Goal: Task Accomplishment & Management: Manage account settings

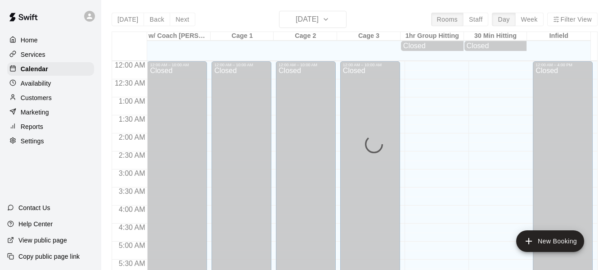
scroll to position [433, 0]
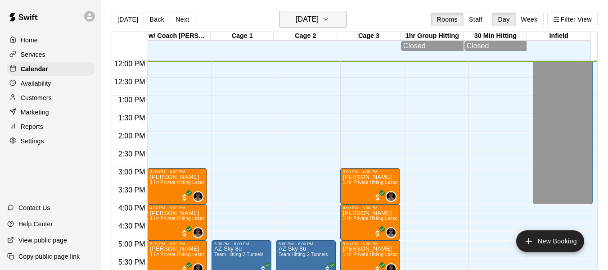
click at [329, 20] on icon "button" at bounding box center [325, 19] width 7 height 11
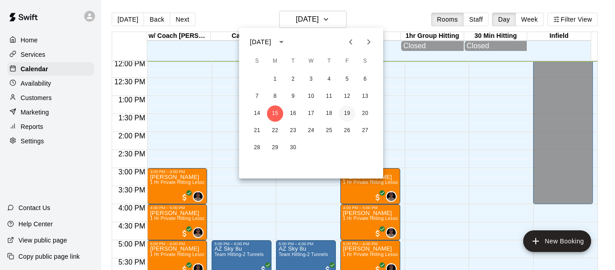
click at [351, 110] on button "19" at bounding box center [347, 113] width 16 height 16
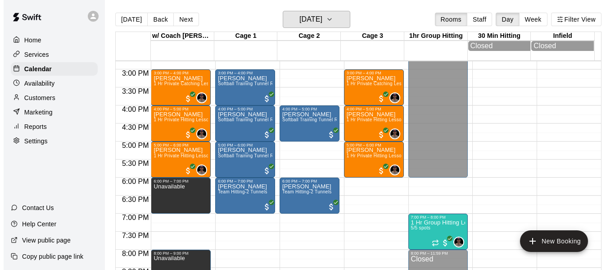
scroll to position [583, 0]
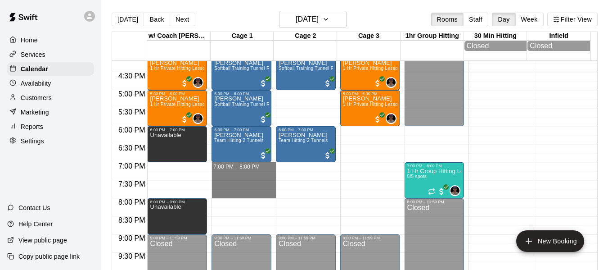
drag, startPoint x: 228, startPoint y: 165, endPoint x: 235, endPoint y: 193, distance: 28.8
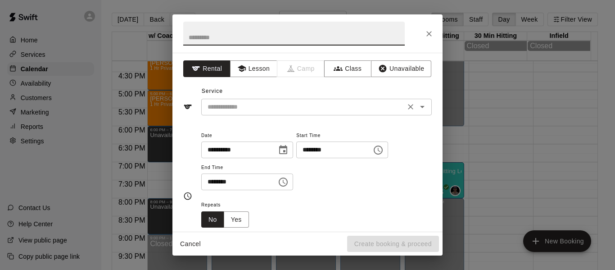
click at [257, 107] on input "text" at bounding box center [303, 106] width 199 height 11
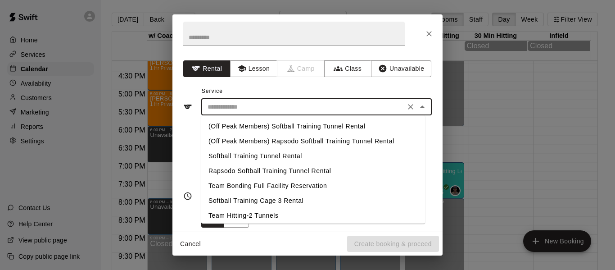
click at [272, 215] on li "Team Hitting-2 Tunnels" at bounding box center [313, 215] width 224 height 15
type input "**********"
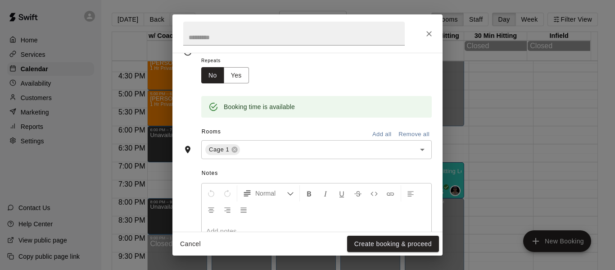
scroll to position [150, 0]
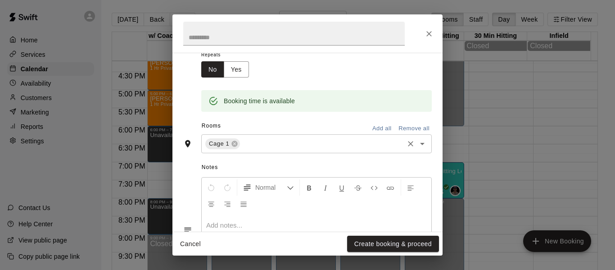
click at [297, 149] on div "Cage 1 ​" at bounding box center [316, 143] width 230 height 19
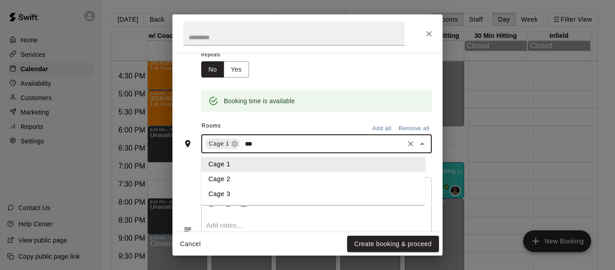
type input "****"
click at [239, 180] on li "Cage 2" at bounding box center [313, 178] width 224 height 15
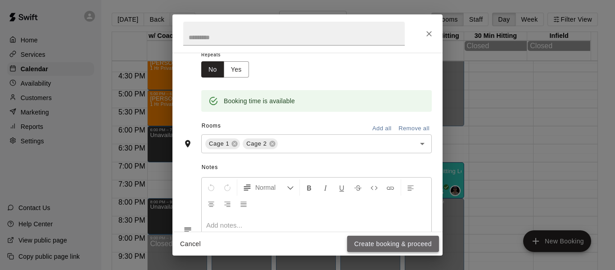
click at [402, 245] on button "Create booking & proceed" at bounding box center [393, 243] width 92 height 17
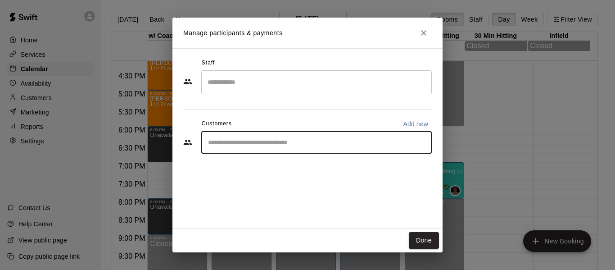
click at [288, 140] on input "Start typing to search customers..." at bounding box center [316, 142] width 222 height 9
type input "*****"
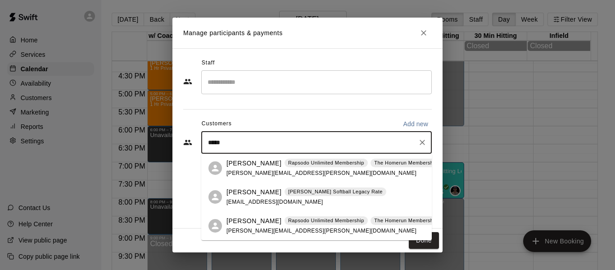
click at [260, 198] on div "Billy Steadman Quinney Softball Legacy Rate bsteadman2122@gmail.com" at bounding box center [306, 196] width 160 height 19
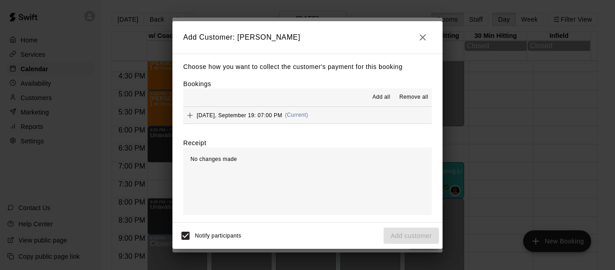
click at [380, 113] on button "Friday, September 19: 07:00 PM (Current)" at bounding box center [307, 115] width 248 height 17
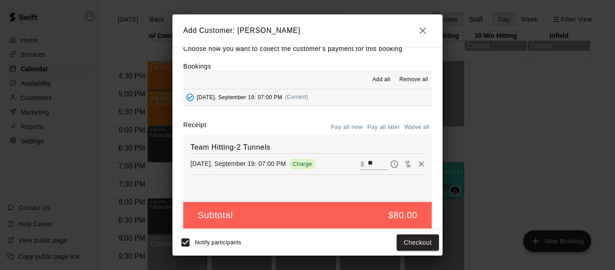
scroll to position [19, 0]
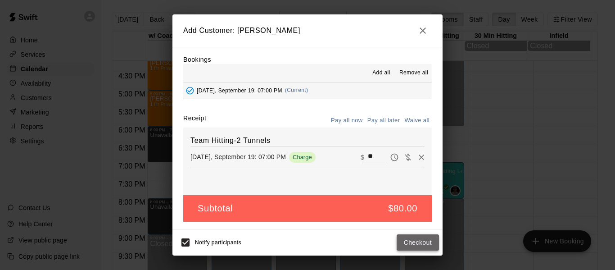
click at [412, 240] on button "Checkout" at bounding box center [418, 242] width 42 height 17
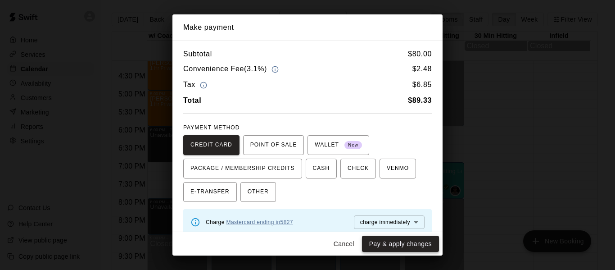
click at [387, 244] on button "Pay & apply changes" at bounding box center [400, 243] width 77 height 17
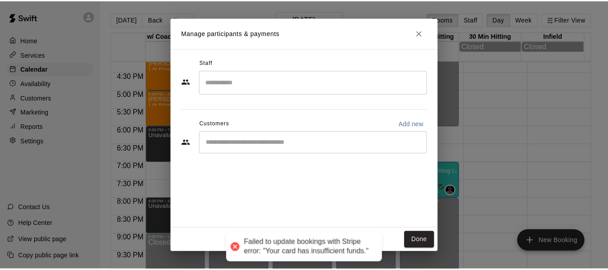
scroll to position [0, 0]
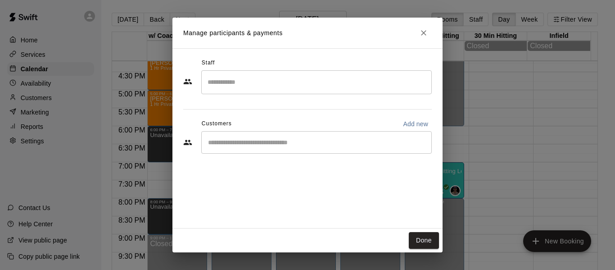
click at [253, 149] on div "​" at bounding box center [316, 142] width 230 height 23
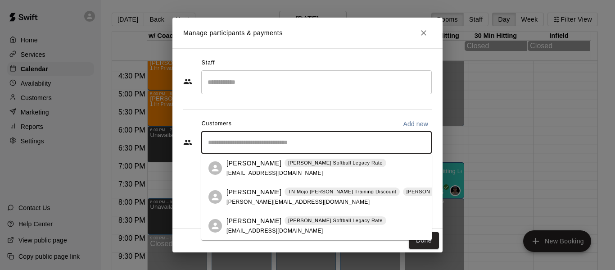
click at [262, 170] on span "bsteadman2122@gmail.com" at bounding box center [274, 173] width 97 height 6
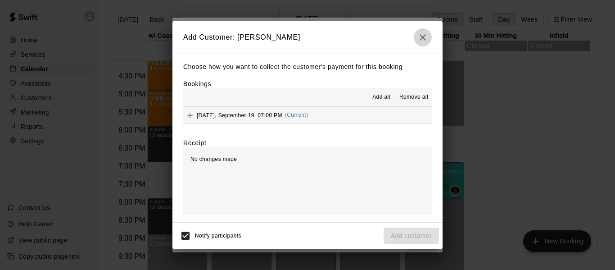
click at [422, 37] on icon "button" at bounding box center [422, 37] width 11 height 11
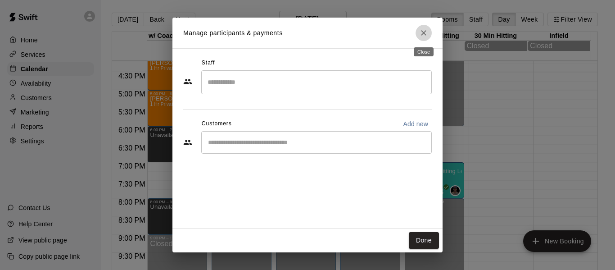
click at [422, 37] on icon "Close" at bounding box center [423, 32] width 9 height 9
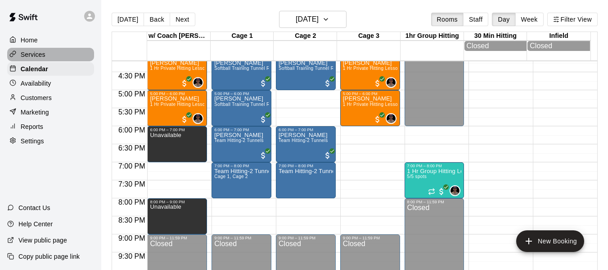
click at [57, 58] on div "Services" at bounding box center [50, 55] width 87 height 14
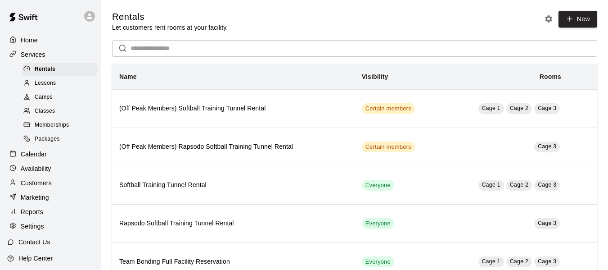
click at [57, 83] on div "Lessons" at bounding box center [60, 83] width 76 height 13
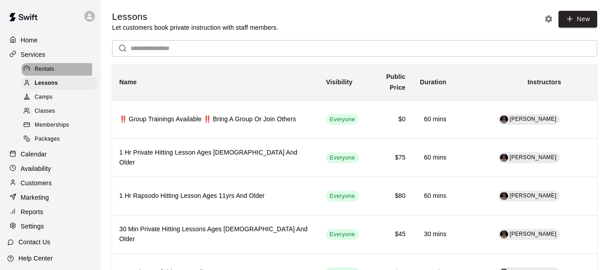
click at [55, 70] on div "Rentals" at bounding box center [60, 69] width 76 height 13
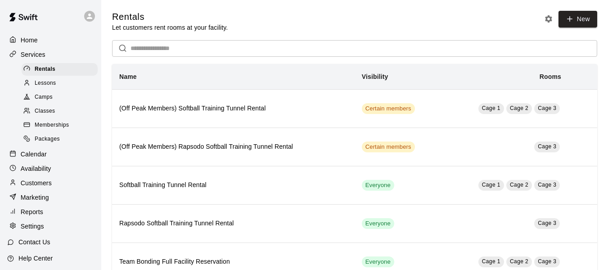
click at [59, 86] on div "Lessons" at bounding box center [60, 83] width 76 height 13
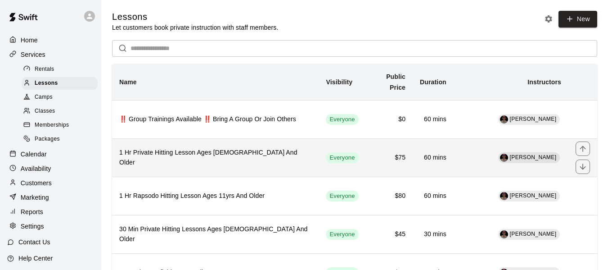
click at [235, 160] on h6 "1 Hr Private Hitting Lesson Ages [DEMOGRAPHIC_DATA] And Older" at bounding box center [215, 158] width 192 height 20
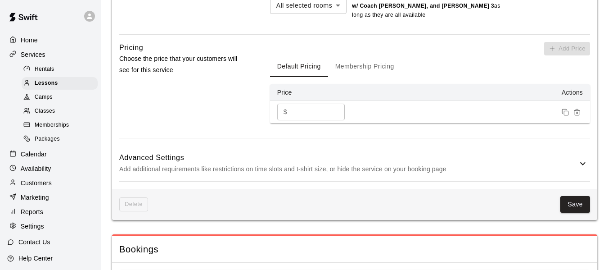
scroll to position [664, 0]
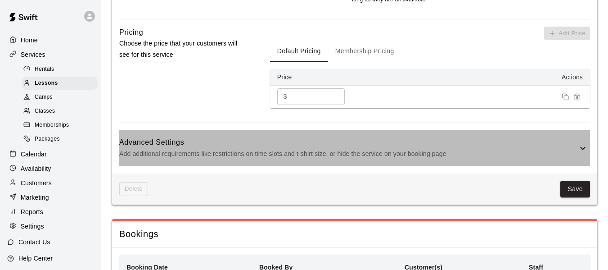
click at [403, 138] on h6 "Advanced Settings" at bounding box center [348, 142] width 458 height 12
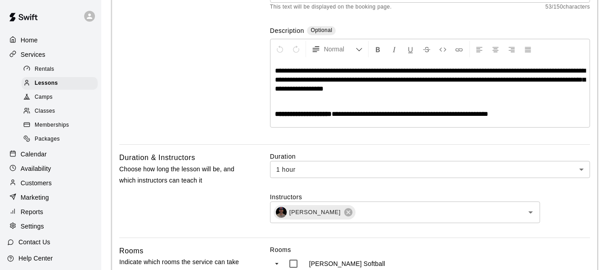
scroll to position [154, 0]
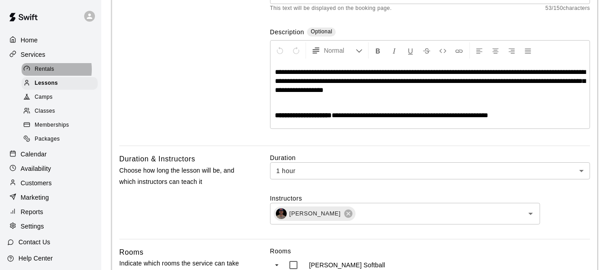
click at [42, 70] on span "Rentals" at bounding box center [45, 69] width 20 height 9
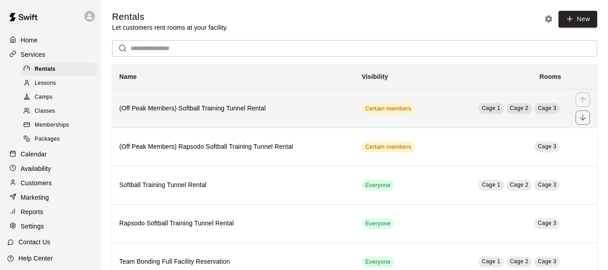
click at [296, 110] on h6 "(Off Peak Members) Softball Training Tunnel Rental" at bounding box center [233, 109] width 228 height 10
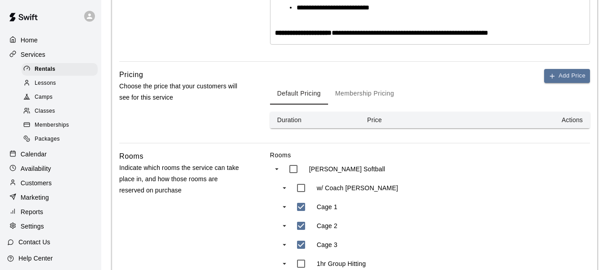
scroll to position [314, 0]
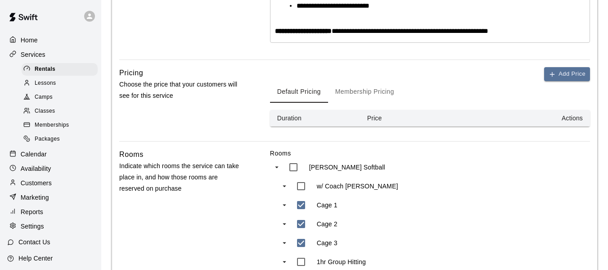
click at [360, 99] on button "Membership Pricing" at bounding box center [364, 92] width 73 height 22
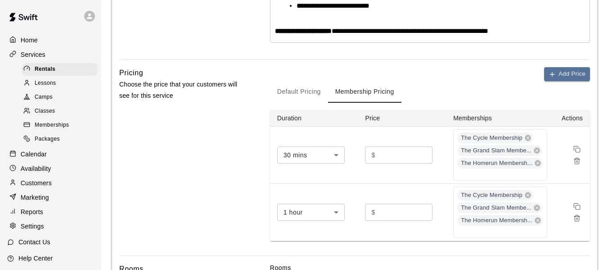
click at [247, 123] on div "Pricing Choose the price that your customers will see for this service Add Pric…" at bounding box center [354, 161] width 471 height 188
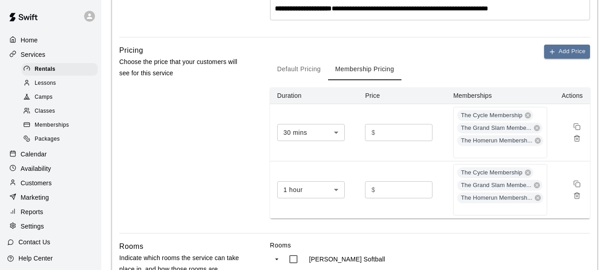
scroll to position [309, 0]
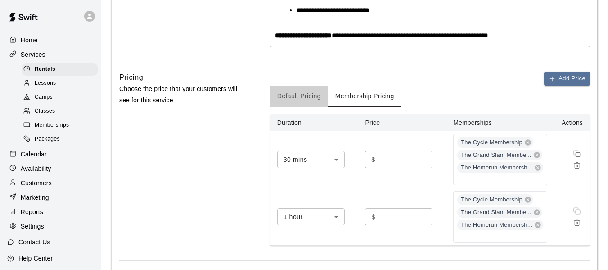
click at [287, 105] on button "Default Pricing" at bounding box center [299, 97] width 58 height 22
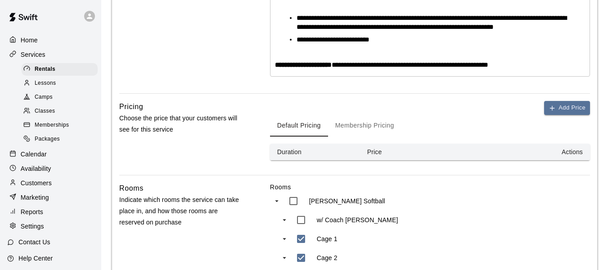
scroll to position [279, 0]
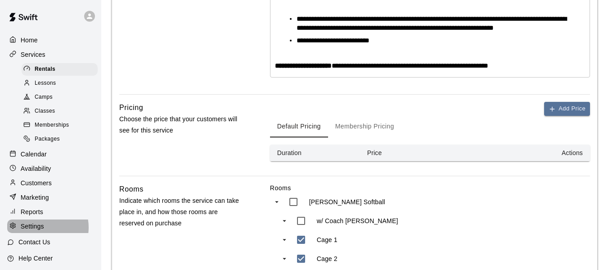
click at [40, 230] on p "Settings" at bounding box center [32, 225] width 23 height 9
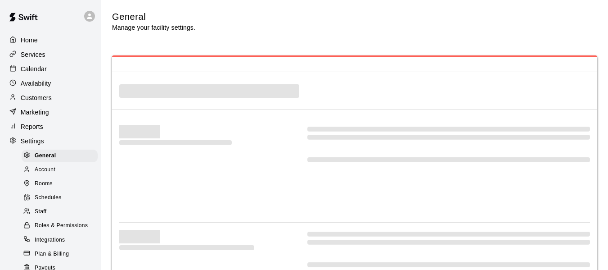
select select "**"
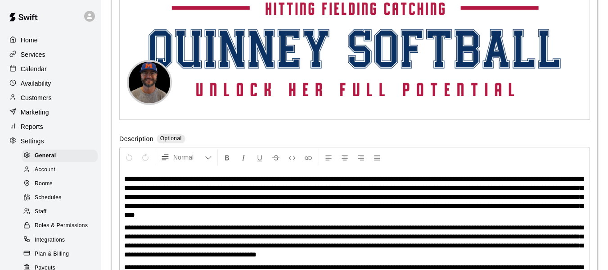
scroll to position [2200, 0]
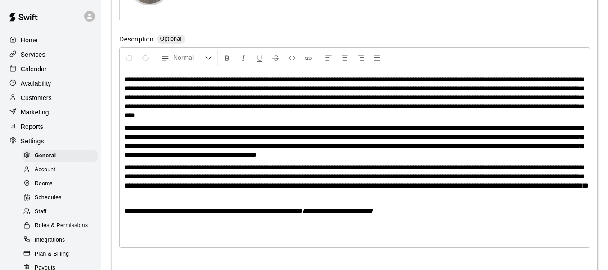
click at [61, 202] on span "Schedules" at bounding box center [48, 197] width 27 height 9
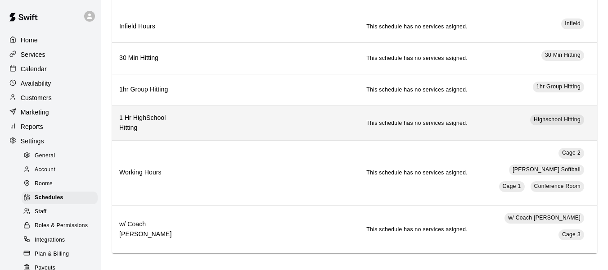
scroll to position [198, 0]
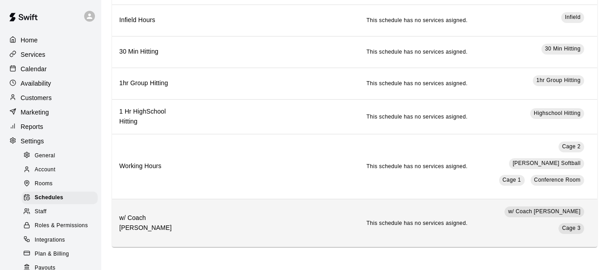
click at [277, 219] on td "This schedule has no services asigned." at bounding box center [329, 223] width 291 height 48
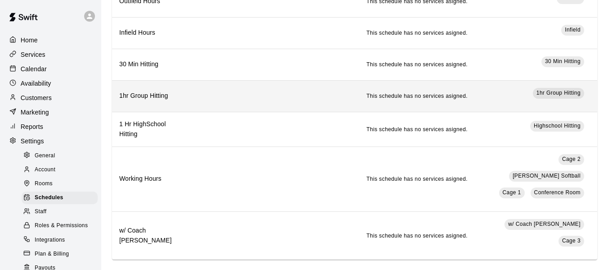
scroll to position [198, 0]
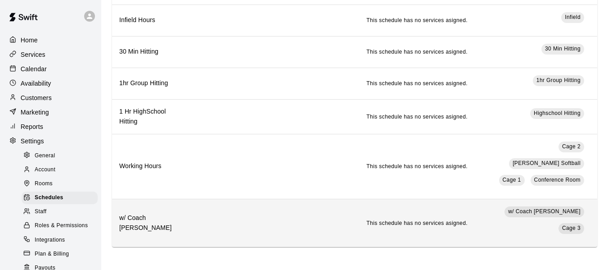
click at [420, 222] on span "This schedule has no services asigned." at bounding box center [416, 223] width 101 height 6
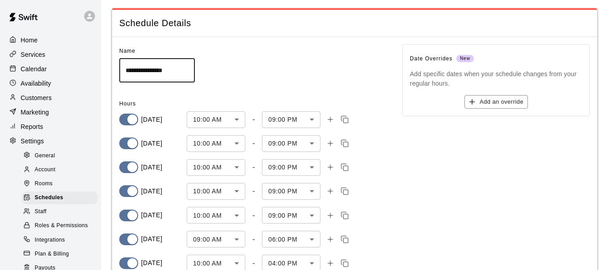
scroll to position [81, 0]
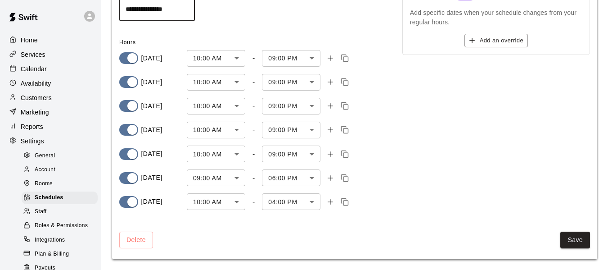
click at [47, 186] on span "Rooms" at bounding box center [44, 183] width 18 height 9
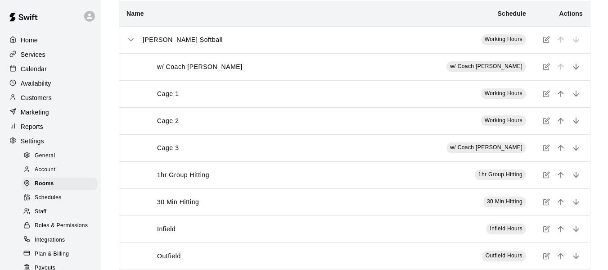
scroll to position [31, 0]
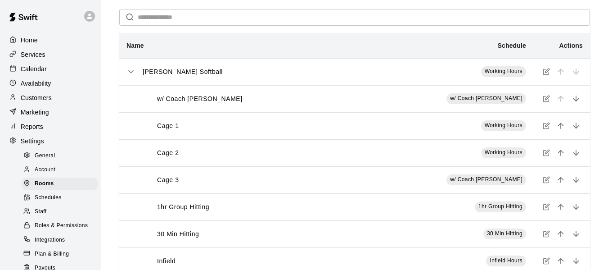
click at [53, 202] on span "Schedules" at bounding box center [48, 197] width 27 height 9
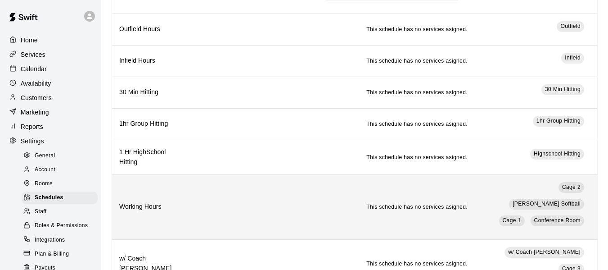
scroll to position [183, 0]
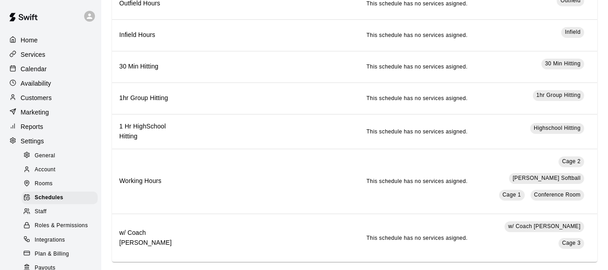
click at [52, 214] on div "Staff" at bounding box center [60, 211] width 76 height 13
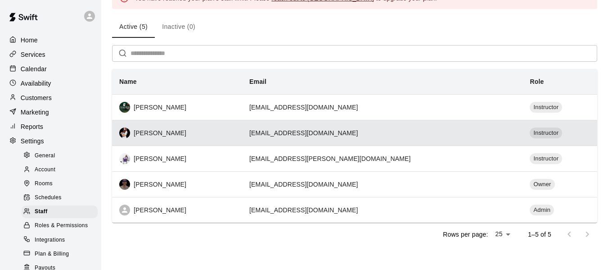
scroll to position [63, 0]
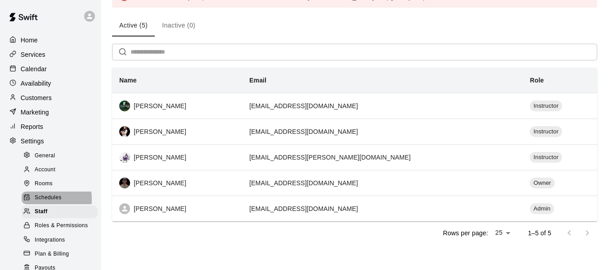
click at [42, 202] on span "Schedules" at bounding box center [48, 197] width 27 height 9
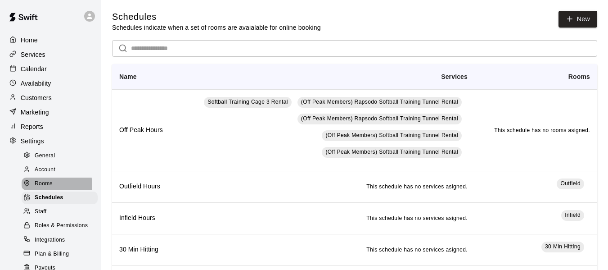
click at [53, 189] on div "Rooms" at bounding box center [60, 183] width 76 height 13
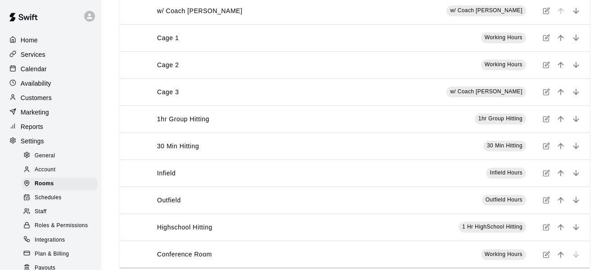
scroll to position [136, 0]
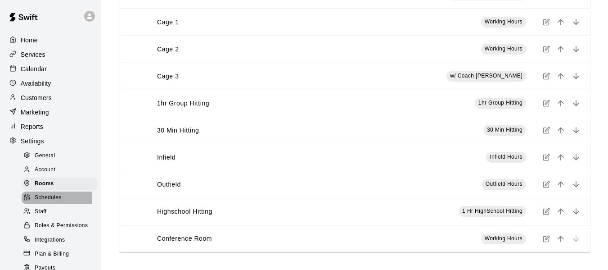
click at [51, 202] on span "Schedules" at bounding box center [48, 197] width 27 height 9
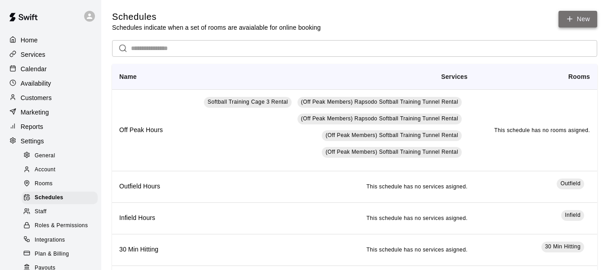
click at [573, 22] on icon at bounding box center [570, 19] width 8 height 8
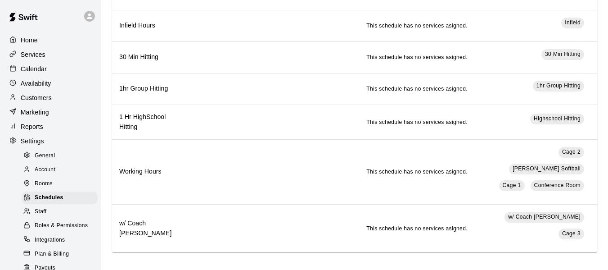
scroll to position [198, 0]
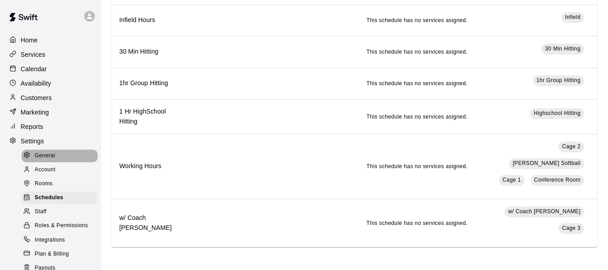
click at [59, 156] on div "General" at bounding box center [60, 155] width 76 height 13
select select "**"
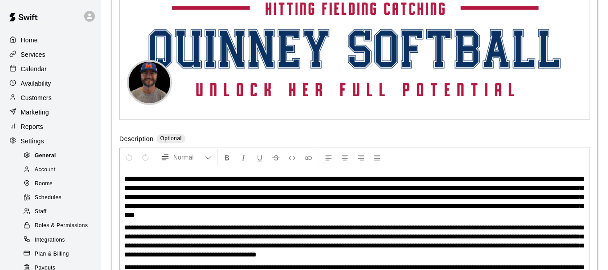
scroll to position [2200, 0]
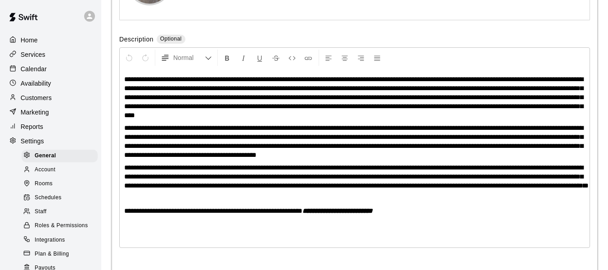
click at [59, 170] on div "Account" at bounding box center [60, 169] width 76 height 13
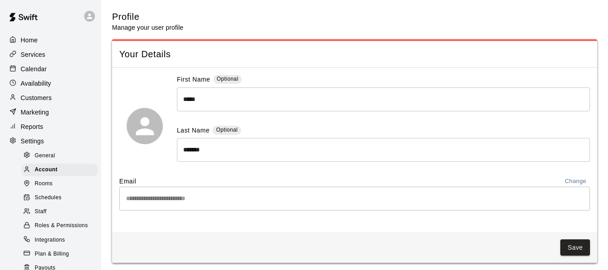
click at [42, 52] on p "Services" at bounding box center [33, 54] width 25 height 9
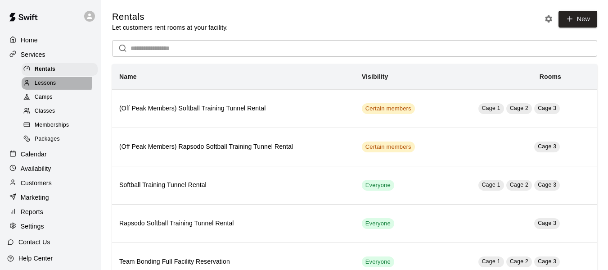
click at [52, 83] on span "Lessons" at bounding box center [46, 83] width 22 height 9
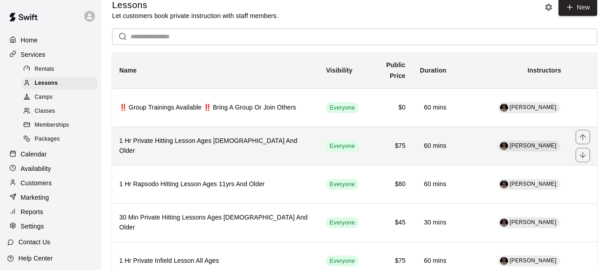
scroll to position [15, 0]
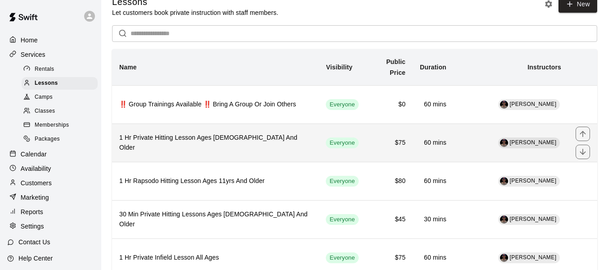
click at [206, 142] on h6 "1 Hr Private Hitting Lesson Ages [DEMOGRAPHIC_DATA] And Older" at bounding box center [215, 143] width 192 height 20
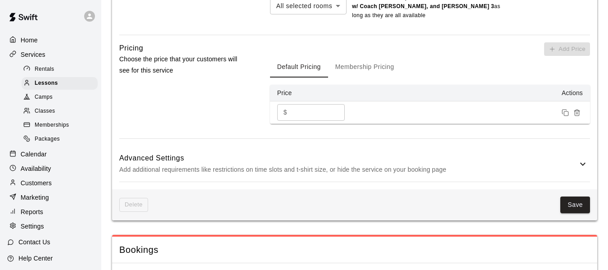
scroll to position [664, 0]
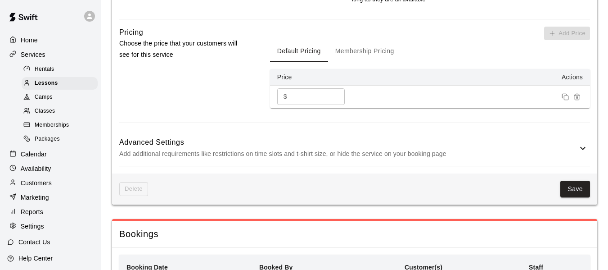
click at [284, 144] on h6 "Advanced Settings" at bounding box center [348, 142] width 458 height 12
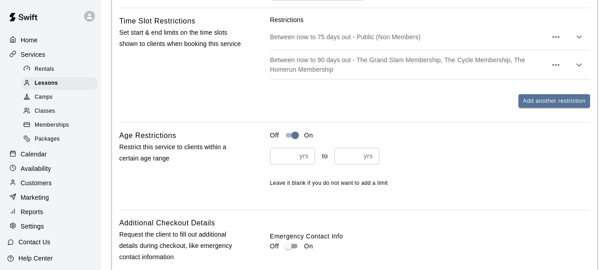
scroll to position [920, 0]
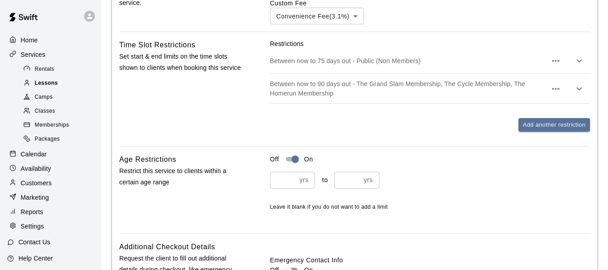
click at [49, 85] on span "Lessons" at bounding box center [46, 83] width 23 height 9
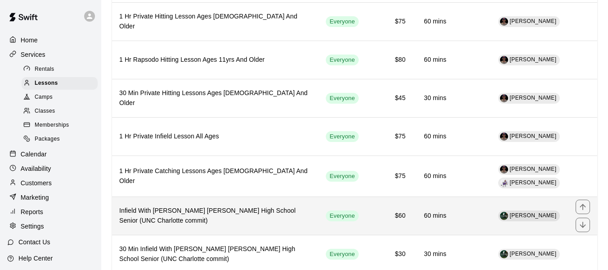
scroll to position [150, 0]
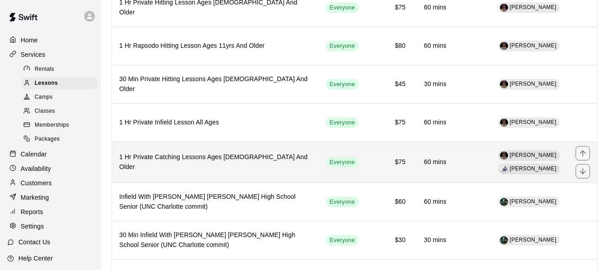
click at [217, 169] on th "1 Hr Private Catching Lessons Ages [DEMOGRAPHIC_DATA] And Older" at bounding box center [215, 161] width 207 height 41
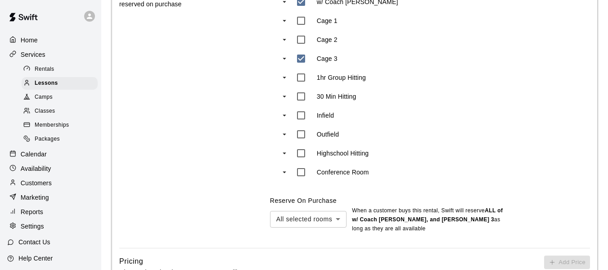
scroll to position [529, 0]
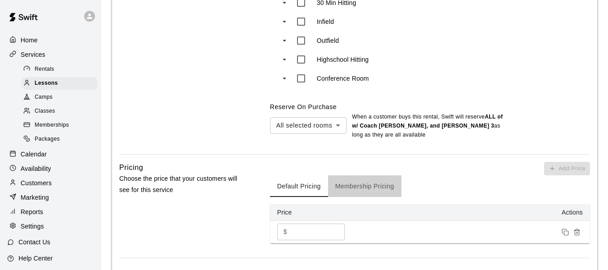
click at [364, 187] on button "Membership Pricing" at bounding box center [364, 186] width 73 height 22
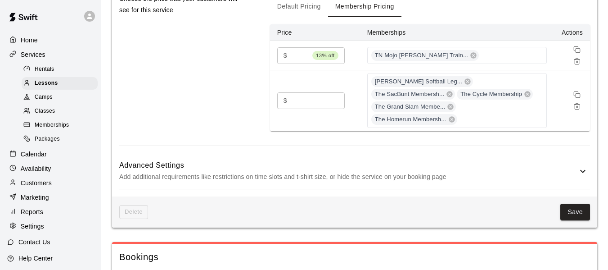
scroll to position [709, 0]
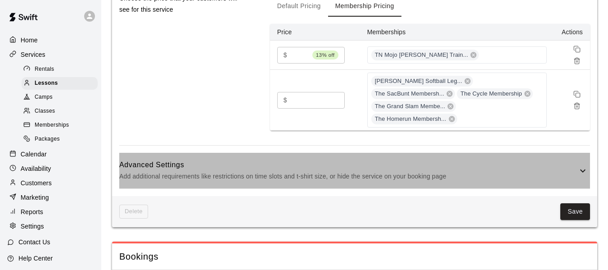
click at [253, 171] on p "Add additional requirements like restrictions on time slots and t-shirt size, o…" at bounding box center [348, 176] width 458 height 11
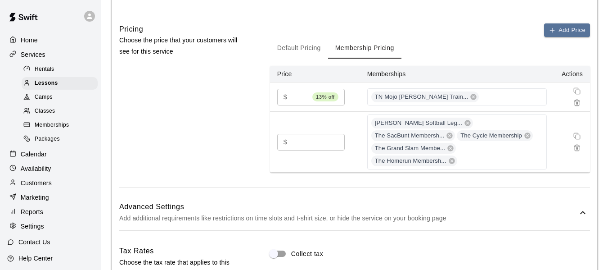
scroll to position [664, 0]
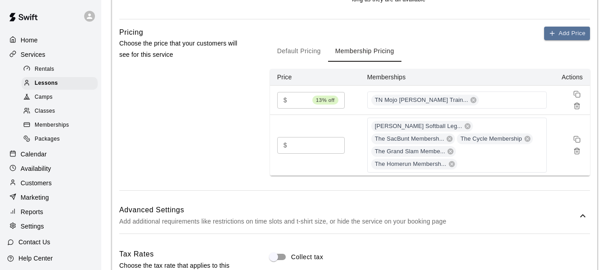
click at [289, 48] on button "Default Pricing" at bounding box center [299, 51] width 58 height 22
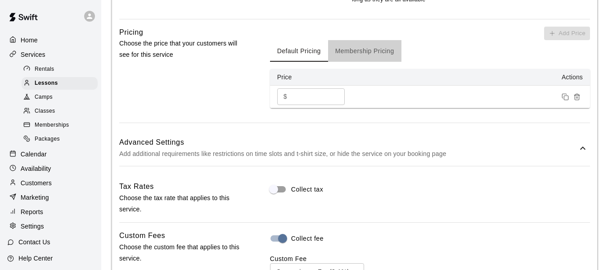
click at [349, 50] on button "Membership Pricing" at bounding box center [364, 51] width 73 height 22
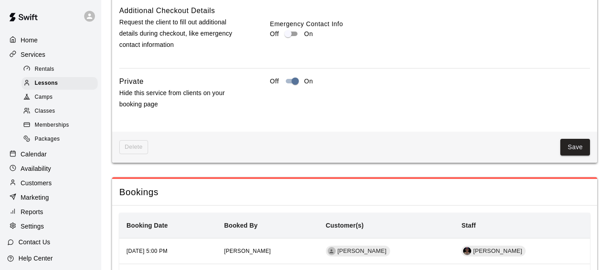
scroll to position [1165, 0]
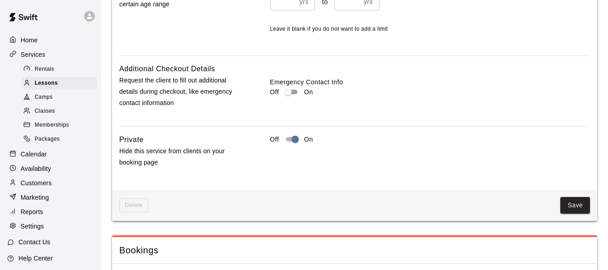
click at [576, 189] on div "Delete Save" at bounding box center [354, 204] width 485 height 31
click at [578, 197] on button "Save" at bounding box center [575, 205] width 30 height 17
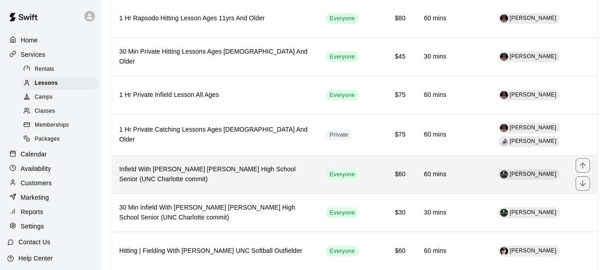
scroll to position [184, 0]
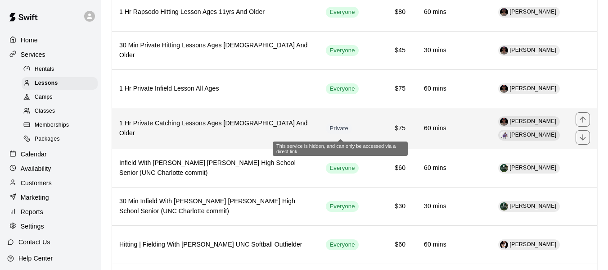
click at [334, 128] on span "Private" at bounding box center [339, 128] width 26 height 9
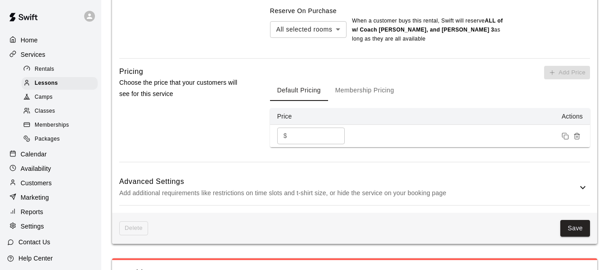
scroll to position [694, 0]
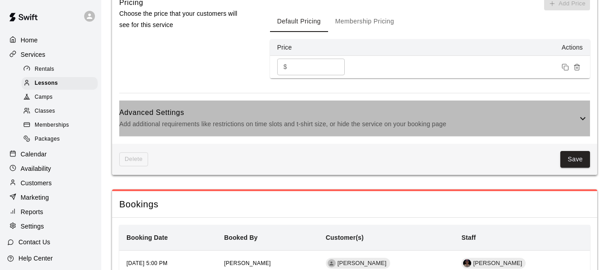
click at [376, 117] on h6 "Advanced Settings" at bounding box center [348, 113] width 458 height 12
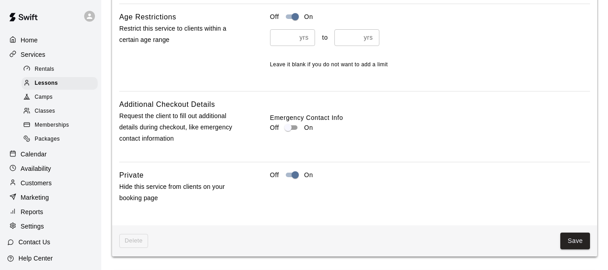
scroll to position [1114, 0]
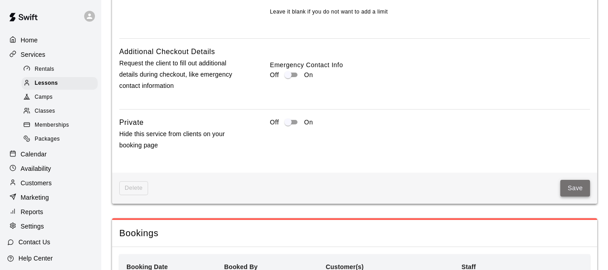
click at [571, 189] on button "Save" at bounding box center [575, 188] width 30 height 17
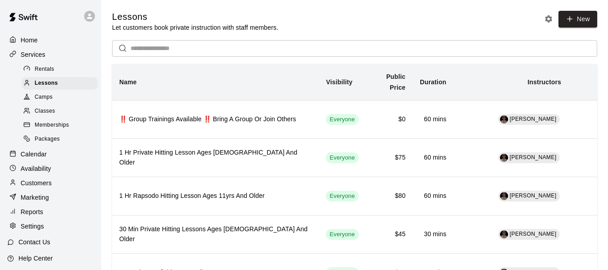
click at [65, 68] on div "Rentals" at bounding box center [60, 69] width 76 height 13
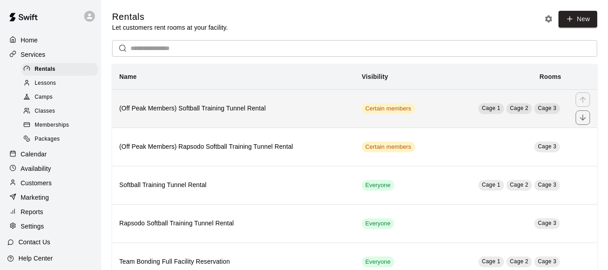
click at [193, 105] on h6 "(Off Peak Members) Softball Training Tunnel Rental" at bounding box center [233, 109] width 228 height 10
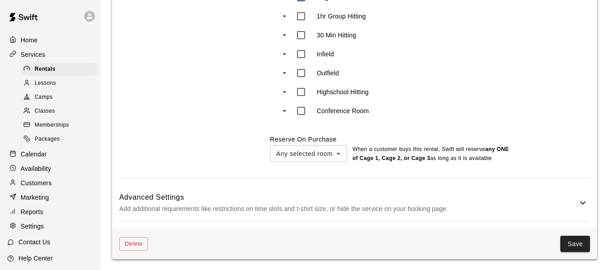
scroll to position [569, 0]
click at [358, 194] on h6 "Advanced Settings" at bounding box center [348, 197] width 458 height 12
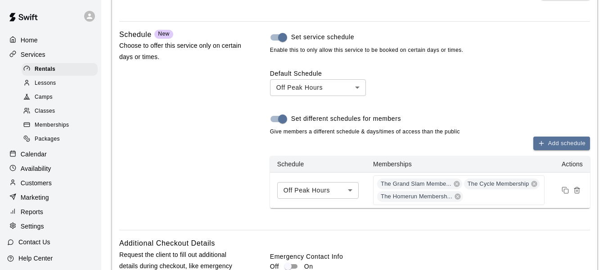
scroll to position [927, 0]
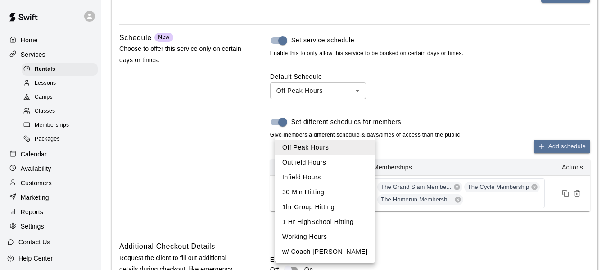
click at [472, 109] on div at bounding box center [307, 135] width 615 height 270
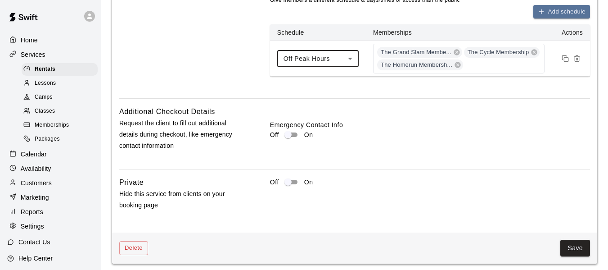
scroll to position [1077, 0]
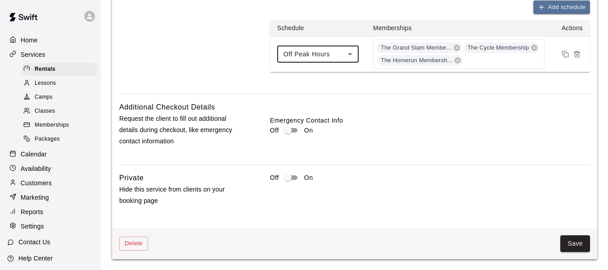
click at [51, 84] on span "Lessons" at bounding box center [46, 83] width 22 height 9
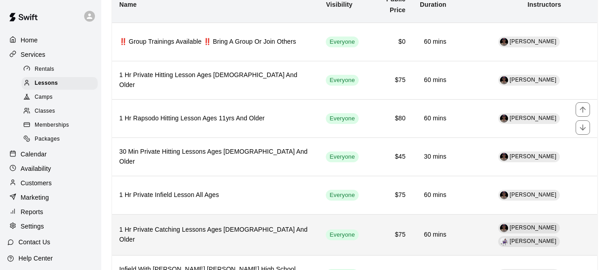
scroll to position [105, 0]
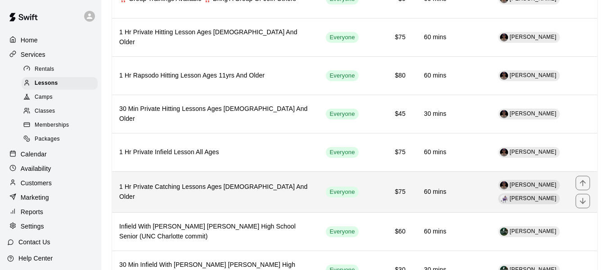
click at [219, 194] on h6 "1 Hr Private Catching Lessons Ages [DEMOGRAPHIC_DATA] And Older" at bounding box center [215, 192] width 192 height 20
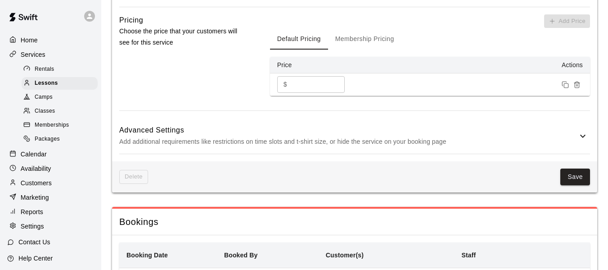
scroll to position [679, 0]
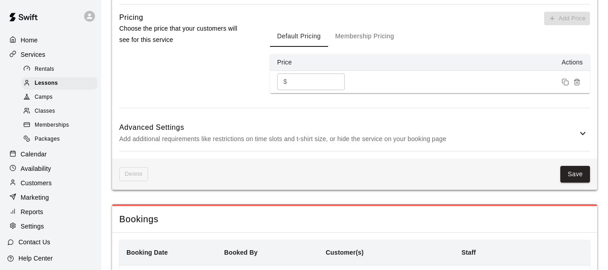
click at [267, 130] on h6 "Advanced Settings" at bounding box center [348, 128] width 458 height 12
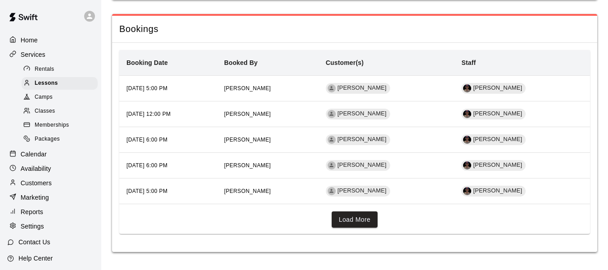
scroll to position [1320, 0]
click at [36, 230] on p "Settings" at bounding box center [32, 225] width 23 height 9
select select "**"
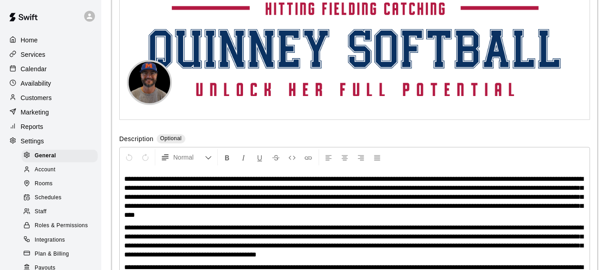
scroll to position [2200, 0]
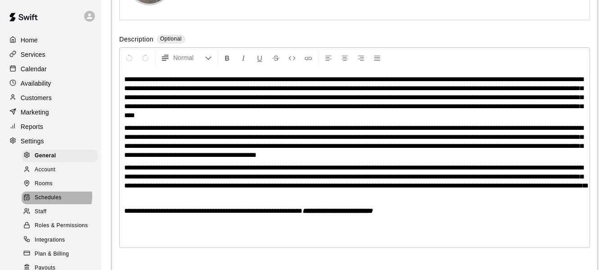
click at [51, 200] on span "Schedules" at bounding box center [48, 197] width 27 height 9
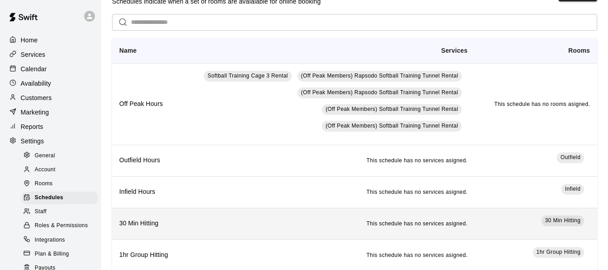
scroll to position [18, 0]
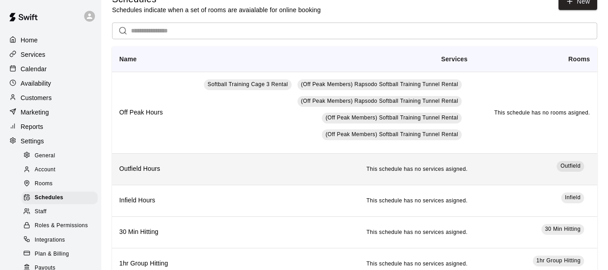
click at [199, 155] on td "This schedule has no services asigned." at bounding box center [329, 169] width 291 height 32
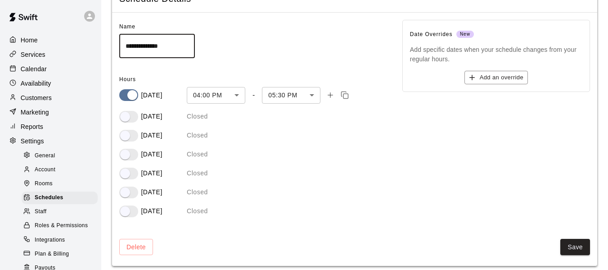
scroll to position [51, 0]
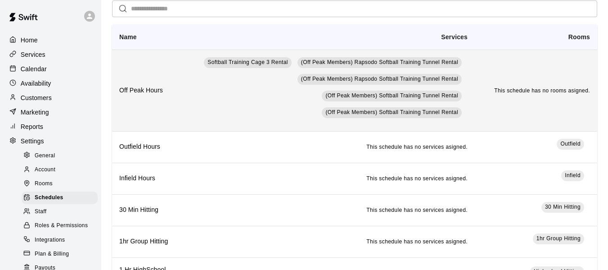
scroll to position [30, 0]
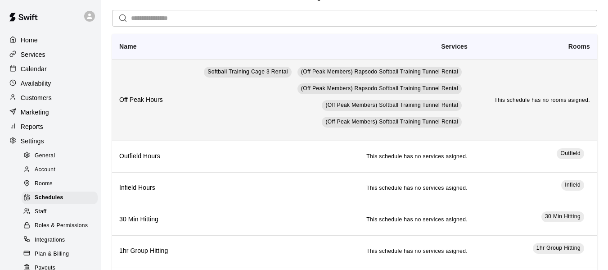
click at [184, 100] on td "Softball Training Cage 3 Rental (Off Peak Members) Rapsodo Softball Training Tu…" at bounding box center [329, 99] width 291 height 81
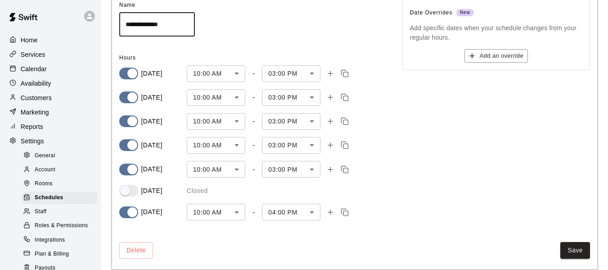
scroll to position [76, 0]
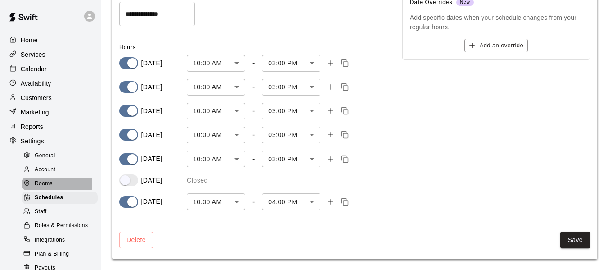
click at [43, 187] on span "Rooms" at bounding box center [44, 183] width 18 height 9
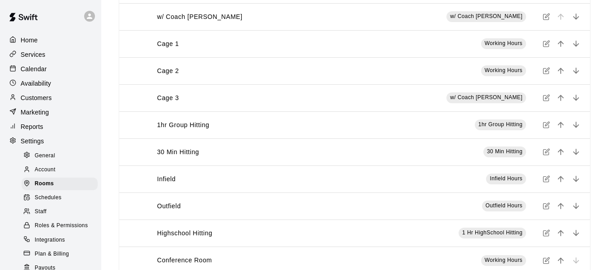
scroll to position [31, 0]
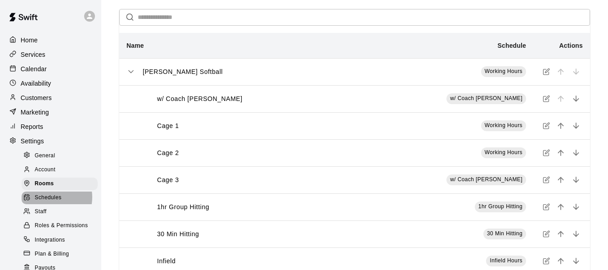
click at [49, 202] on span "Schedules" at bounding box center [48, 197] width 27 height 9
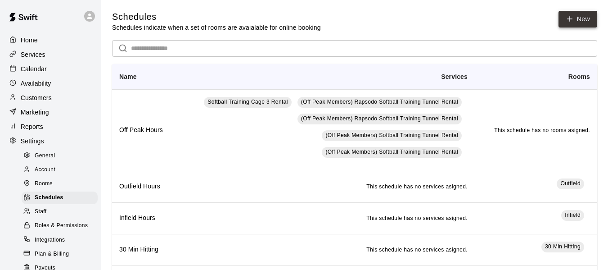
click at [586, 18] on link "New" at bounding box center [578, 19] width 39 height 17
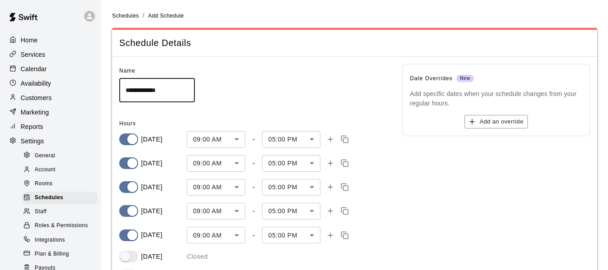
drag, startPoint x: 182, startPoint y: 94, endPoint x: 108, endPoint y: 97, distance: 74.8
click at [108, 97] on div "**********" at bounding box center [355, 170] width 500 height 319
type input "*"
click at [153, 89] on input "**********" at bounding box center [157, 90] width 76 height 24
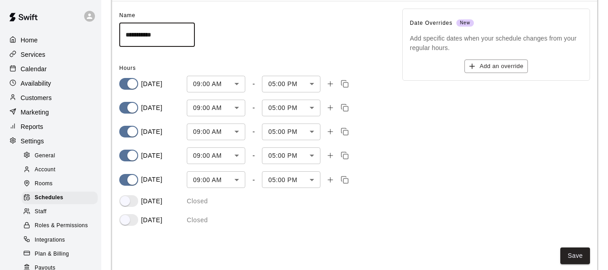
scroll to position [71, 0]
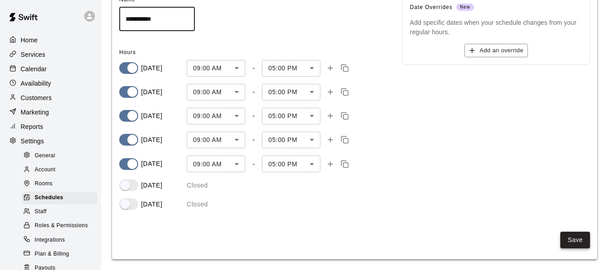
type input "**********"
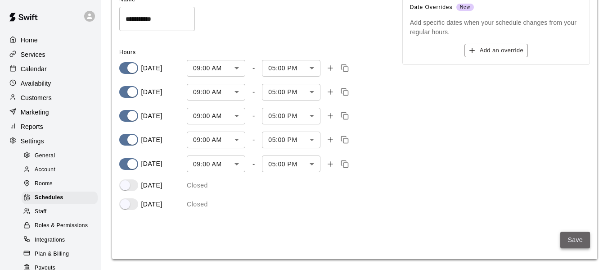
click at [572, 239] on button "Save" at bounding box center [575, 239] width 30 height 17
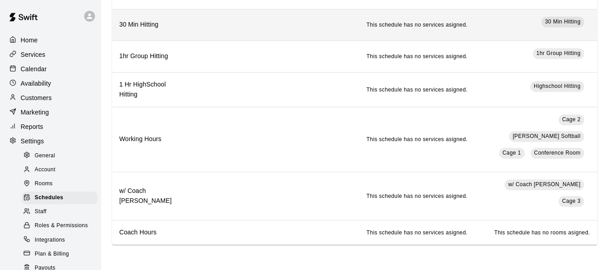
scroll to position [232, 0]
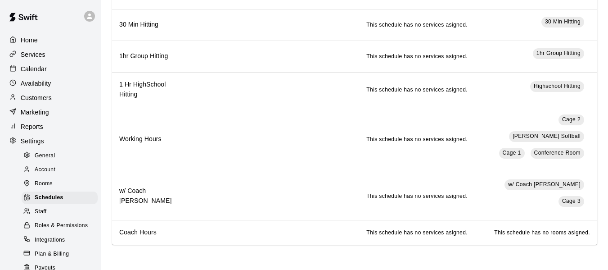
click at [44, 185] on span "Rooms" at bounding box center [44, 183] width 18 height 9
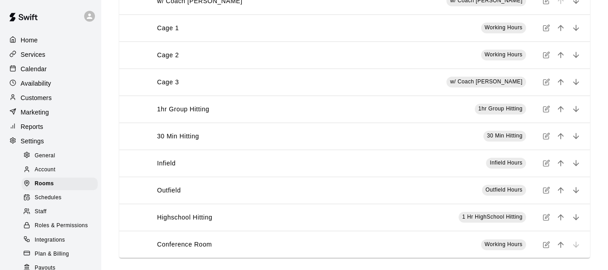
scroll to position [136, 0]
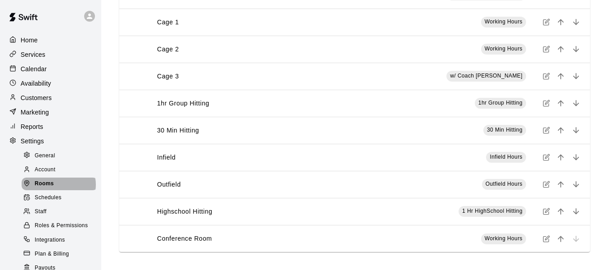
click at [58, 189] on div "Rooms" at bounding box center [60, 183] width 76 height 13
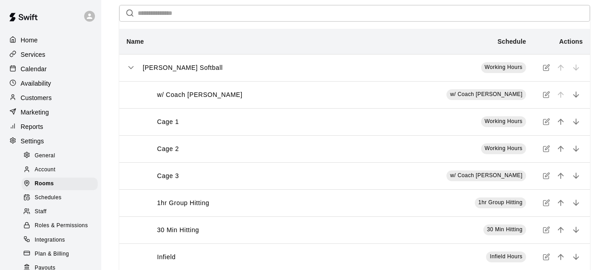
scroll to position [31, 0]
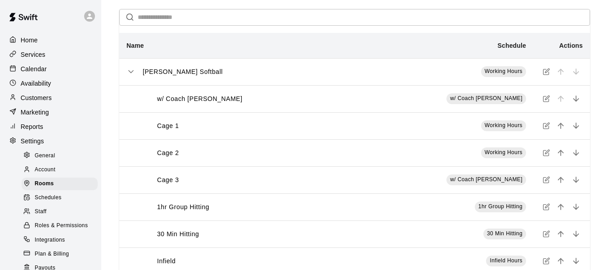
click at [55, 174] on span "Account" at bounding box center [45, 169] width 21 height 9
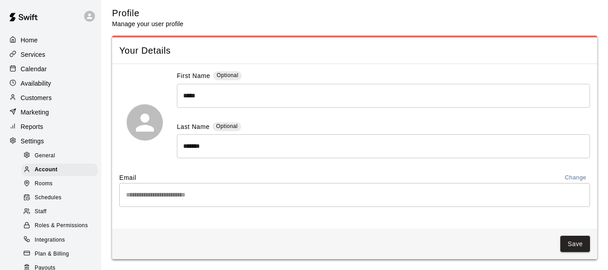
scroll to position [5, 0]
click at [46, 185] on span "Rooms" at bounding box center [44, 183] width 18 height 9
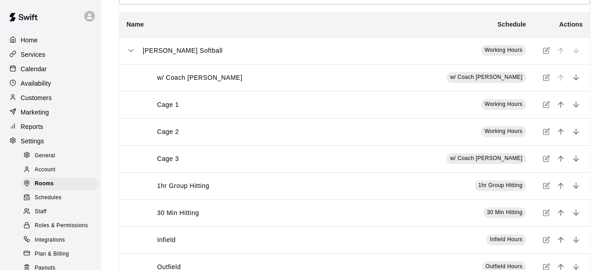
scroll to position [90, 0]
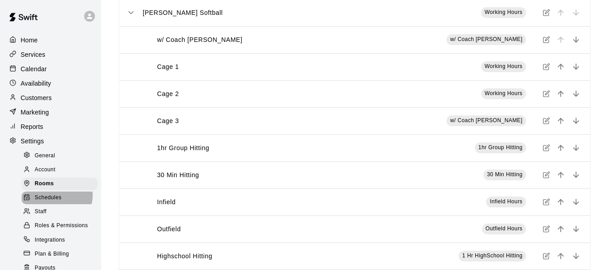
click at [55, 200] on span "Schedules" at bounding box center [48, 197] width 27 height 9
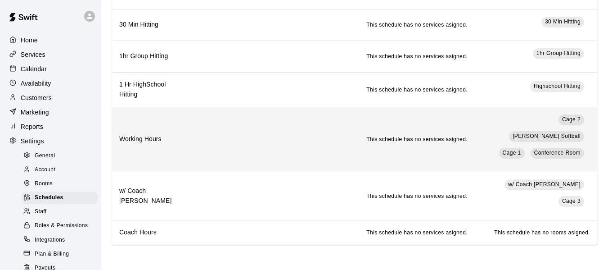
scroll to position [232, 0]
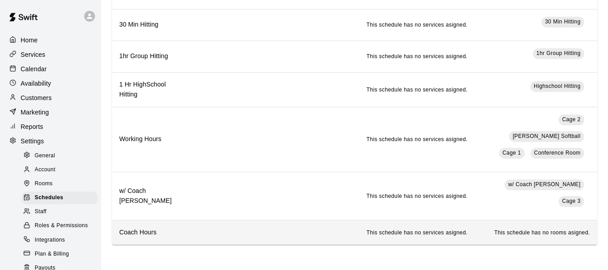
click at [196, 228] on td "This schedule has no services asigned." at bounding box center [329, 232] width 291 height 24
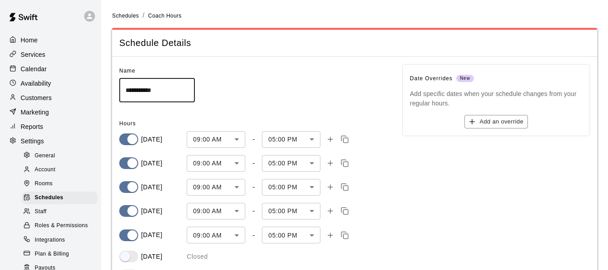
click at [51, 217] on div "Staff" at bounding box center [60, 211] width 76 height 13
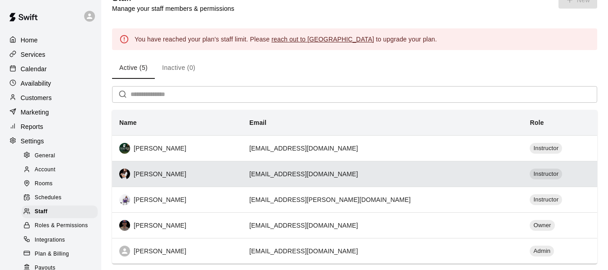
scroll to position [63, 0]
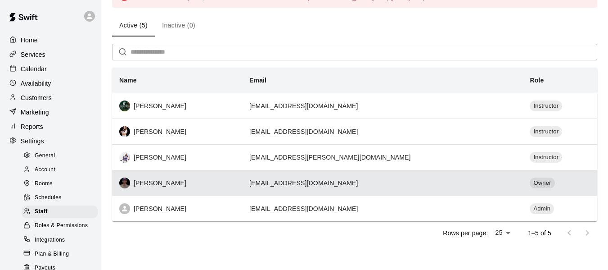
click at [200, 182] on div "[PERSON_NAME]" at bounding box center [177, 182] width 116 height 11
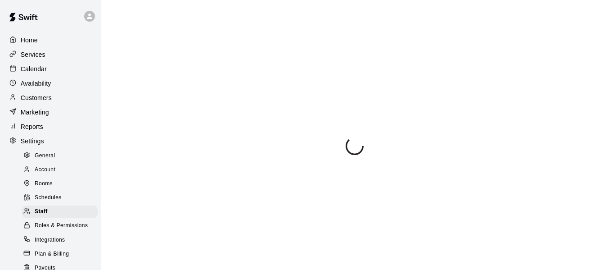
select select "**"
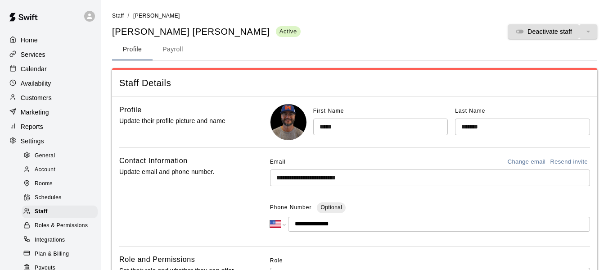
scroll to position [306, 0]
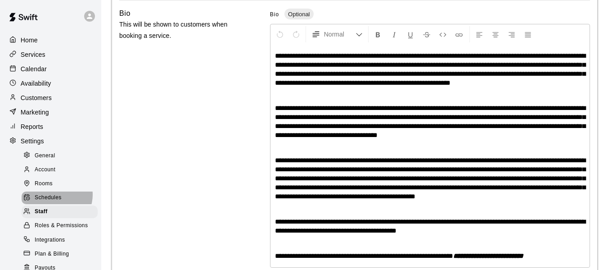
click at [55, 199] on span "Schedules" at bounding box center [48, 197] width 27 height 9
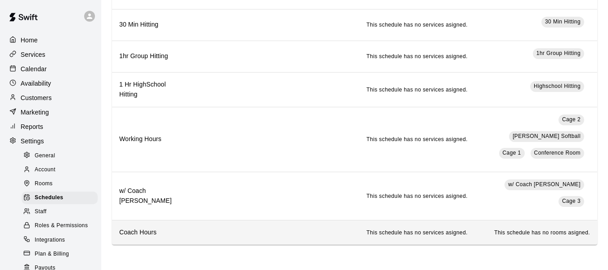
scroll to position [232, 0]
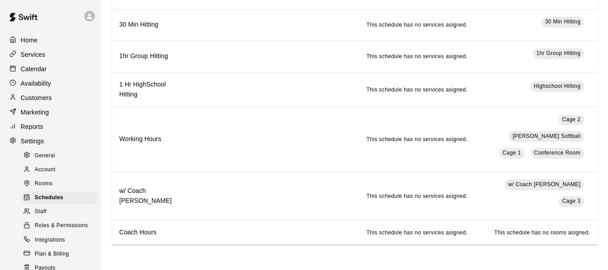
click at [54, 190] on div "Rooms" at bounding box center [60, 183] width 76 height 13
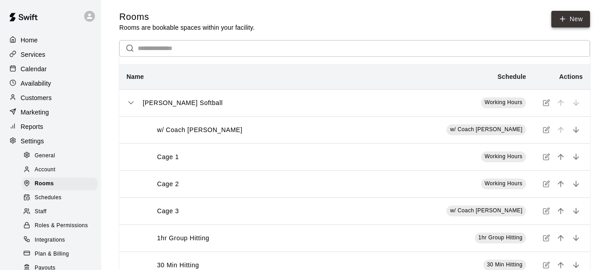
click at [578, 18] on link "New" at bounding box center [570, 19] width 39 height 17
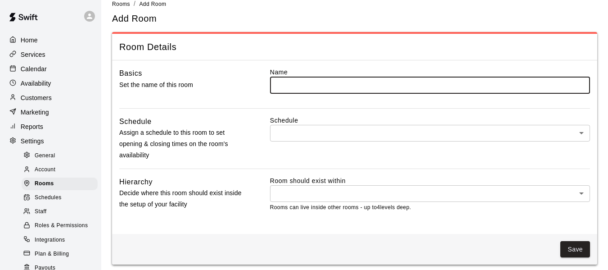
scroll to position [32, 0]
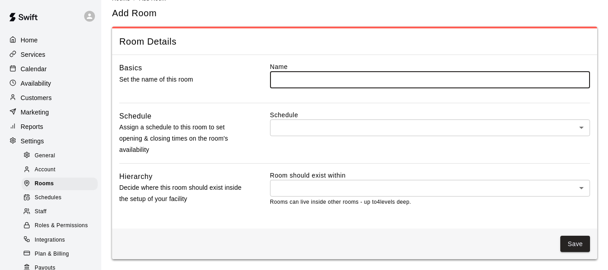
click at [460, 124] on body "Home Services Calendar Availability Customers Marketing Reports Settings Genera…" at bounding box center [304, 118] width 608 height 301
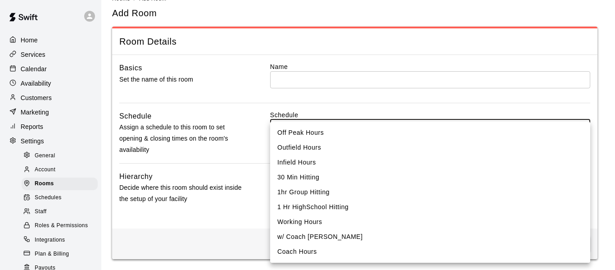
click at [370, 253] on li "Coach Hours" at bounding box center [430, 251] width 320 height 15
type input "****"
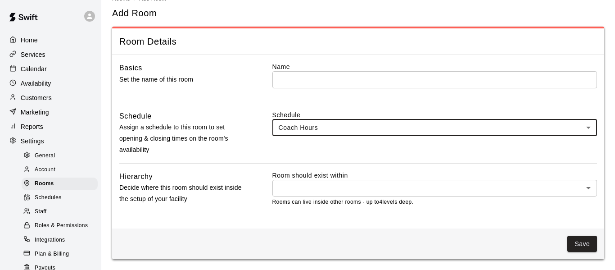
click at [384, 188] on body "Home Services Calendar Availability Customers Marketing Reports Settings Genera…" at bounding box center [307, 118] width 615 height 301
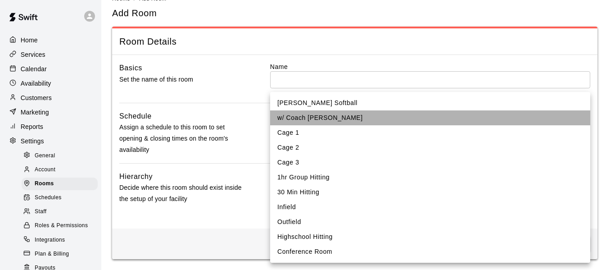
click at [340, 116] on li "w/ Coach [PERSON_NAME]" at bounding box center [430, 117] width 320 height 15
type input "****"
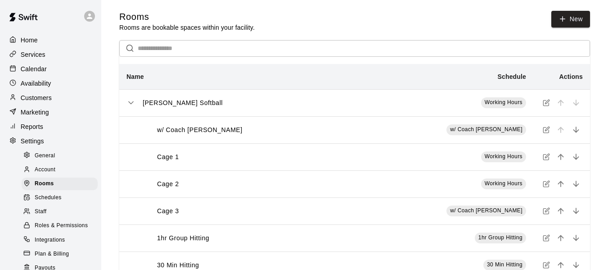
click at [226, 130] on div "w/ Coach [PERSON_NAME]" at bounding box center [247, 129] width 212 height 9
click at [210, 130] on p "w/ Coach [PERSON_NAME]" at bounding box center [200, 129] width 86 height 9
click at [487, 129] on span "w/ Coach [PERSON_NAME]" at bounding box center [486, 129] width 72 height 6
click at [189, 129] on p "w/ Coach [PERSON_NAME]" at bounding box center [200, 129] width 86 height 9
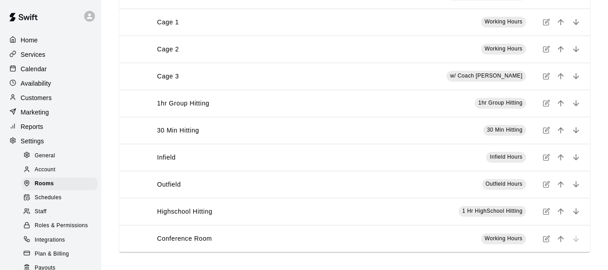
scroll to position [135, 0]
click at [52, 201] on span "Schedules" at bounding box center [48, 197] width 27 height 9
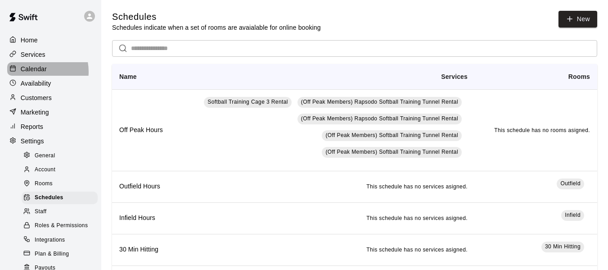
click at [34, 72] on p "Calendar" at bounding box center [34, 68] width 26 height 9
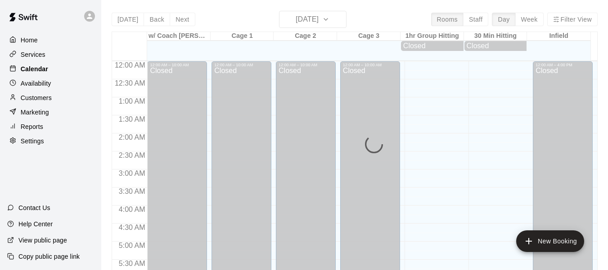
scroll to position [451, 0]
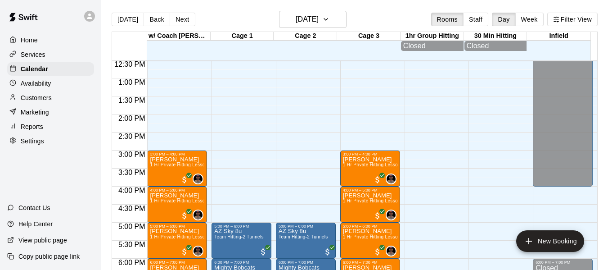
click at [36, 59] on p "Services" at bounding box center [33, 54] width 25 height 9
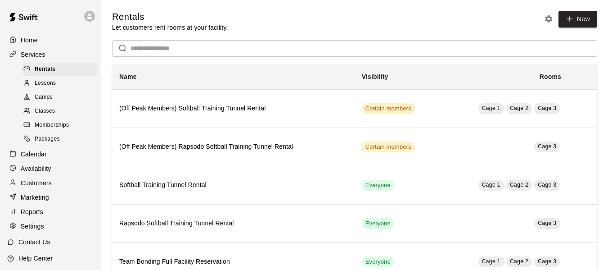
click at [45, 98] on span "Camps" at bounding box center [44, 97] width 18 height 9
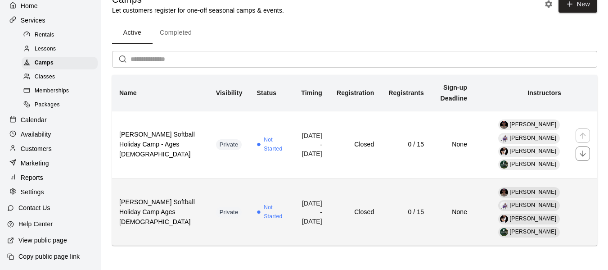
scroll to position [18, 0]
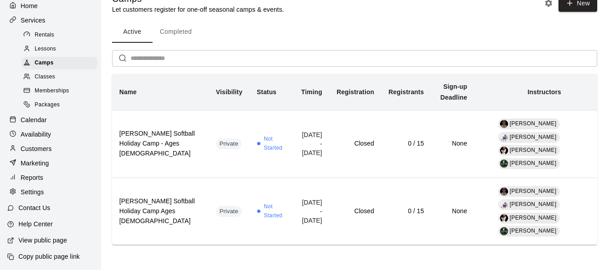
click at [37, 193] on p "Settings" at bounding box center [32, 191] width 23 height 9
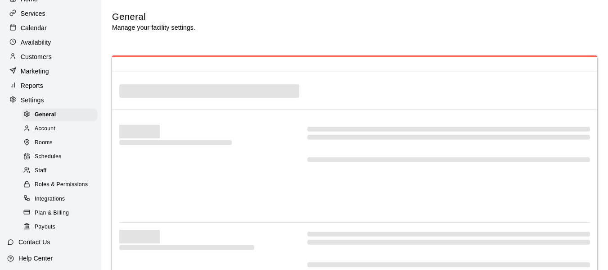
select select "**"
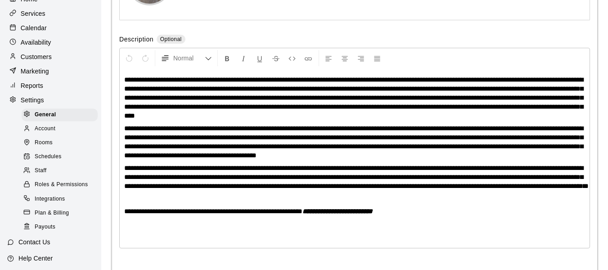
scroll to position [2200, 0]
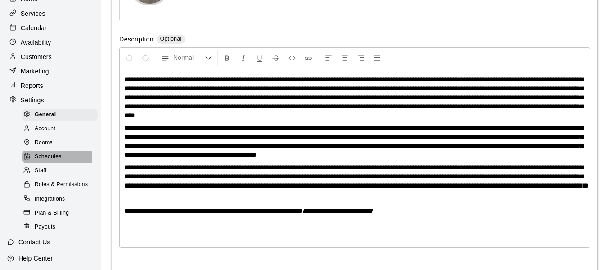
click at [41, 161] on span "Schedules" at bounding box center [48, 156] width 27 height 9
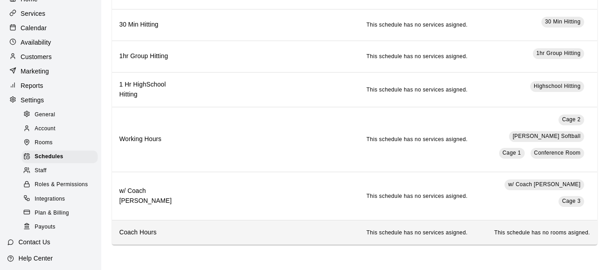
scroll to position [232, 0]
click at [133, 232] on h6 "Coach Hours" at bounding box center [148, 232] width 58 height 10
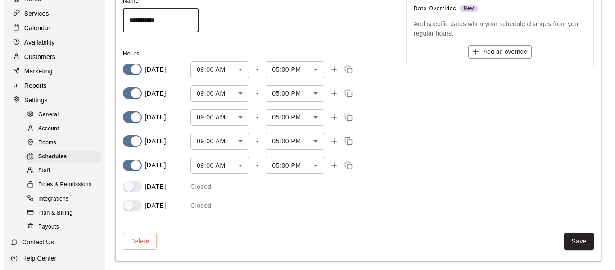
scroll to position [71, 0]
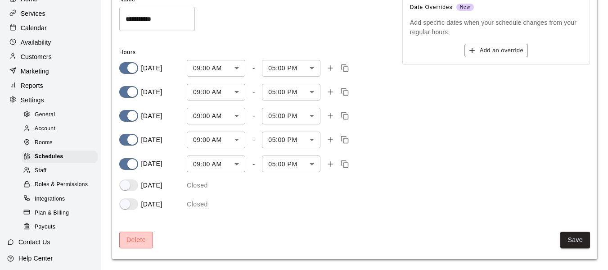
click at [127, 239] on button "Delete" at bounding box center [136, 239] width 34 height 17
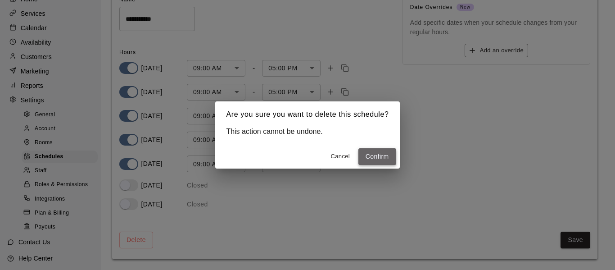
click at [377, 159] on button "Confirm" at bounding box center [377, 156] width 38 height 17
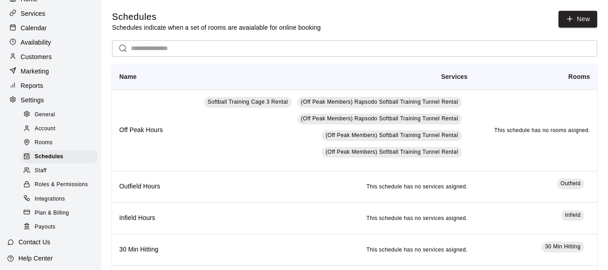
click at [42, 133] on span "Account" at bounding box center [45, 128] width 21 height 9
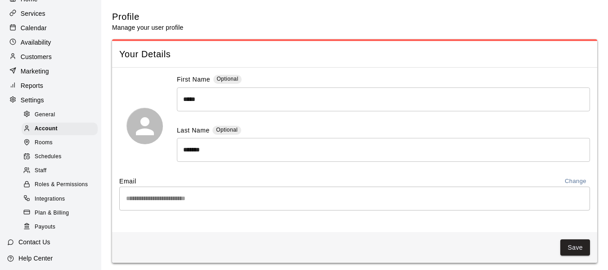
click at [48, 147] on span "Rooms" at bounding box center [44, 142] width 18 height 9
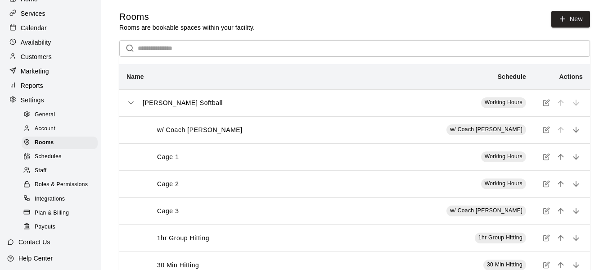
click at [544, 131] on icon "simple table" at bounding box center [545, 129] width 5 height 5
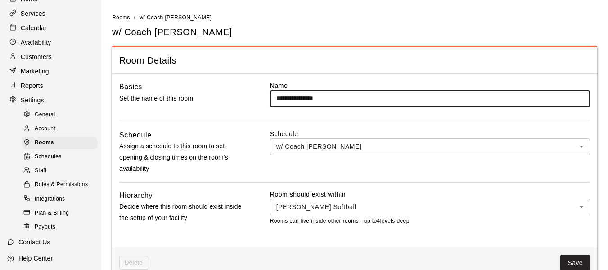
scroll to position [32, 0]
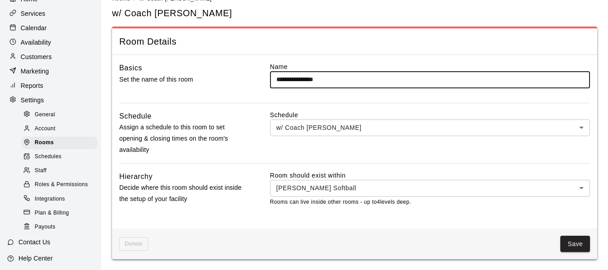
click at [51, 189] on span "Roles & Permissions" at bounding box center [61, 184] width 53 height 9
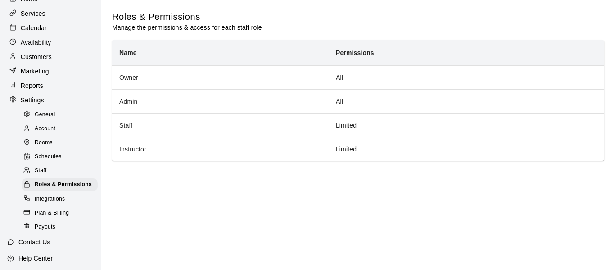
click at [59, 203] on span "Integrations" at bounding box center [50, 198] width 31 height 9
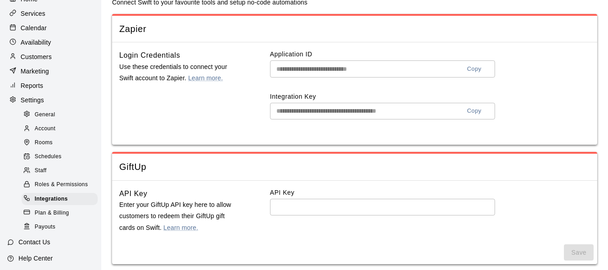
scroll to position [30, 0]
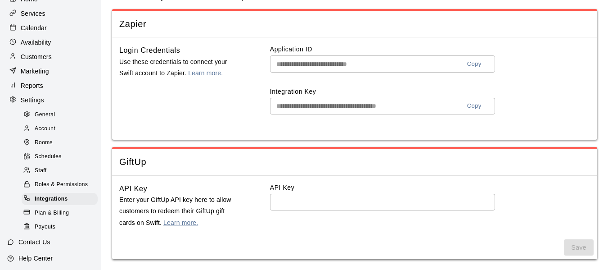
click at [56, 114] on div "General" at bounding box center [60, 114] width 76 height 13
select select "**"
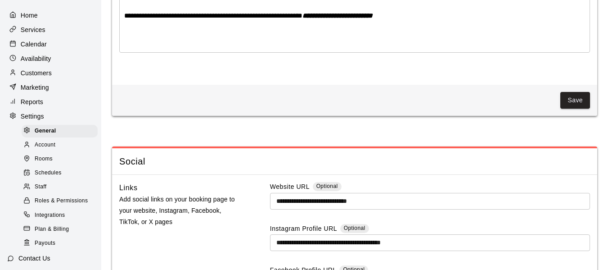
scroll to position [8, 0]
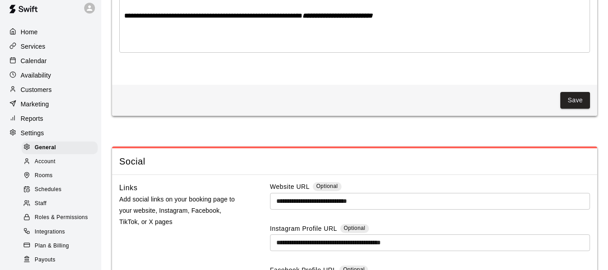
click at [45, 46] on div "Services" at bounding box center [50, 47] width 87 height 14
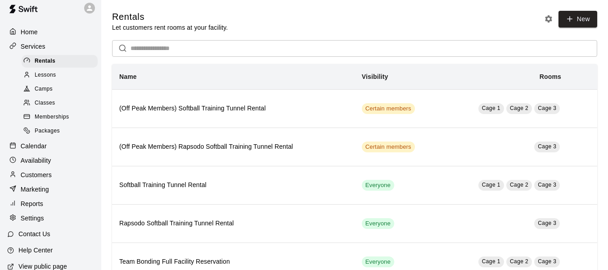
click at [57, 79] on div "Lessons" at bounding box center [60, 75] width 76 height 13
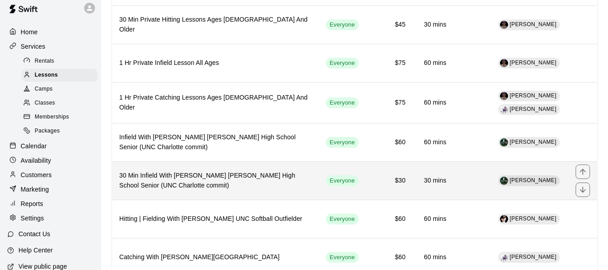
scroll to position [210, 0]
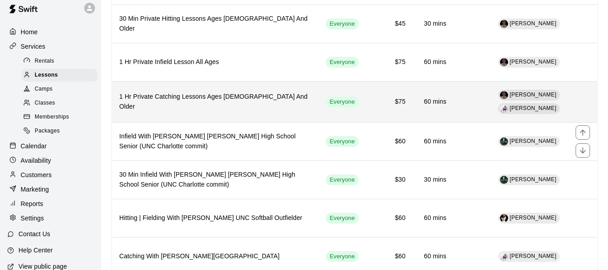
click at [145, 118] on th "1 Hr Private Catching Lessons Ages [DEMOGRAPHIC_DATA] And Older" at bounding box center [215, 101] width 207 height 41
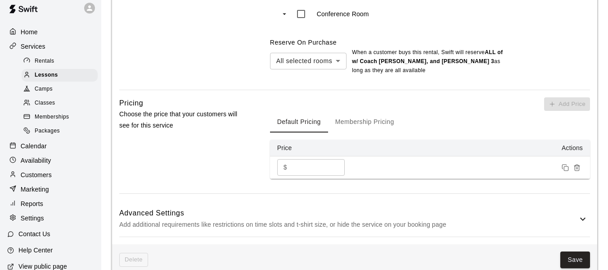
scroll to position [604, 0]
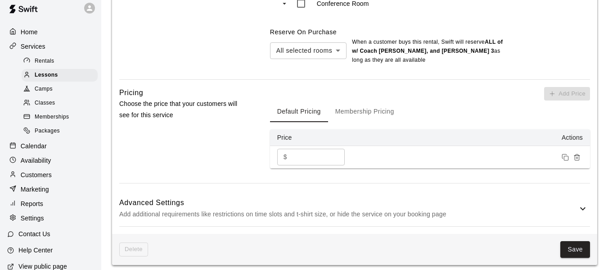
click at [387, 110] on button "Membership Pricing" at bounding box center [364, 111] width 73 height 22
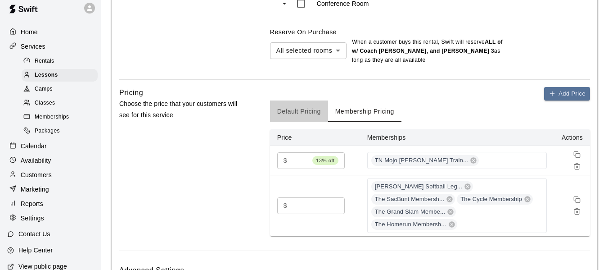
click at [298, 112] on button "Default Pricing" at bounding box center [299, 111] width 58 height 22
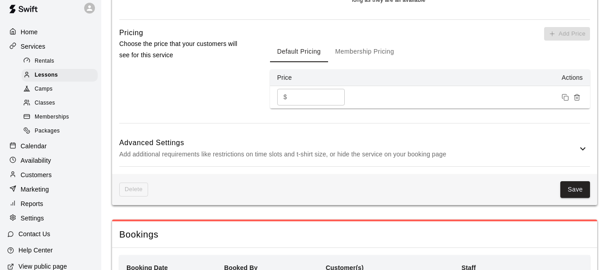
scroll to position [664, 0]
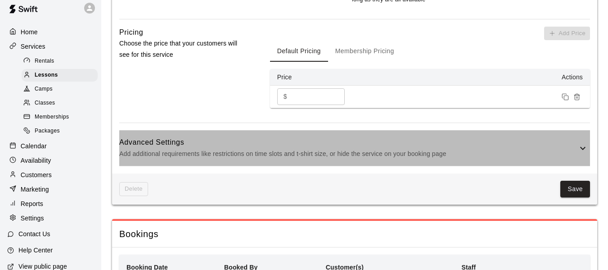
click at [222, 140] on h6 "Advanced Settings" at bounding box center [348, 142] width 458 height 12
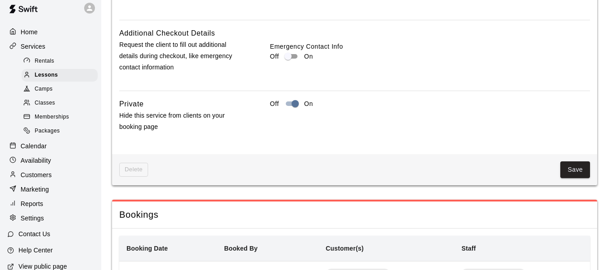
scroll to position [1129, 0]
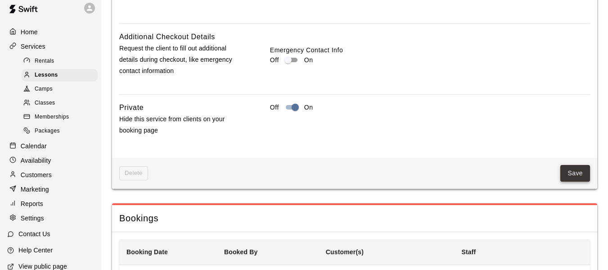
click at [567, 179] on button "Save" at bounding box center [575, 173] width 30 height 17
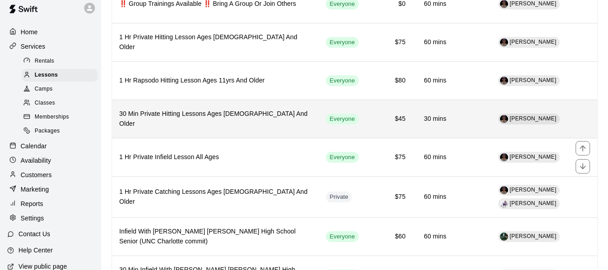
scroll to position [120, 0]
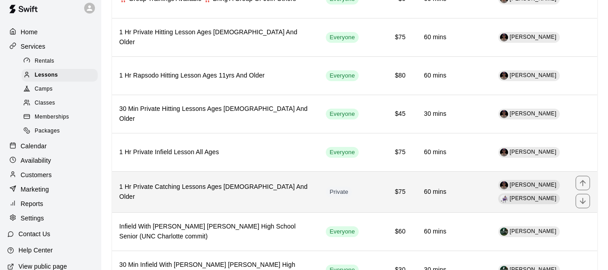
click at [222, 184] on th "1 Hr Private Catching Lessons Ages [DEMOGRAPHIC_DATA] And Older" at bounding box center [215, 191] width 207 height 41
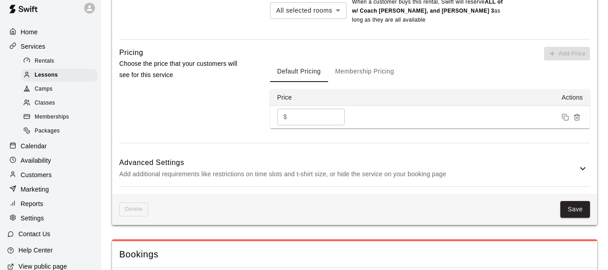
scroll to position [649, 0]
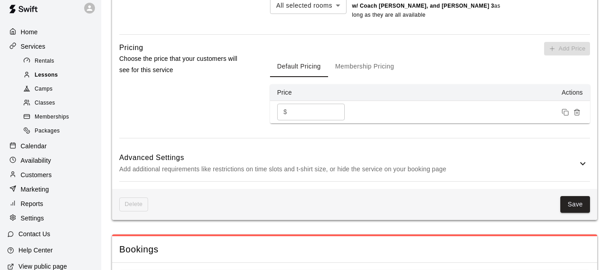
click at [57, 76] on span "Lessons" at bounding box center [46, 75] width 23 height 9
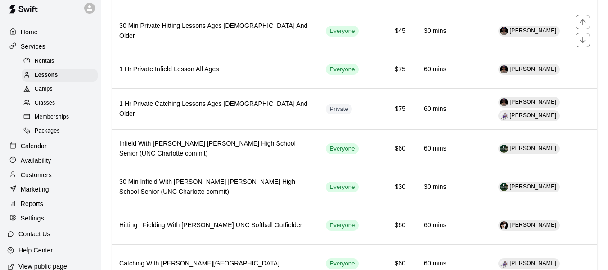
scroll to position [210, 0]
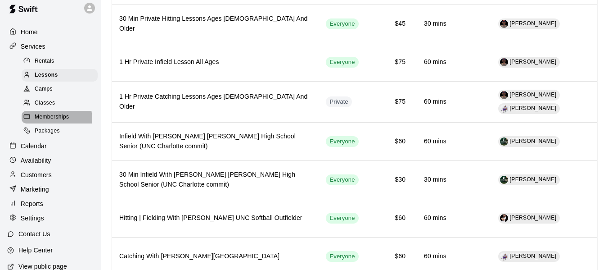
click at [50, 122] on span "Memberships" at bounding box center [52, 117] width 34 height 9
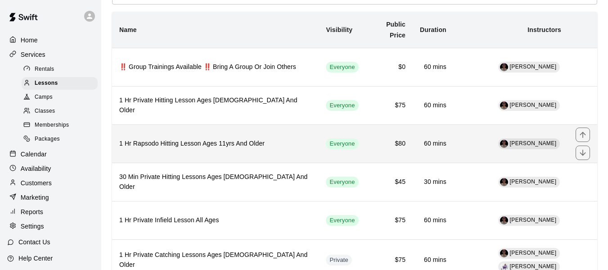
scroll to position [45, 0]
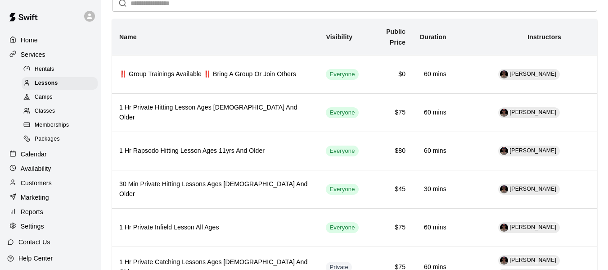
click at [59, 129] on span "Memberships" at bounding box center [52, 125] width 34 height 9
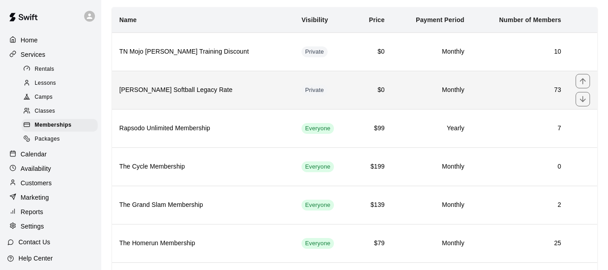
scroll to position [75, 0]
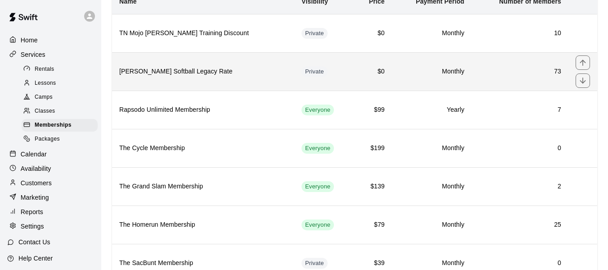
click at [217, 83] on th "[PERSON_NAME] Softball Legacy Rate" at bounding box center [203, 71] width 182 height 38
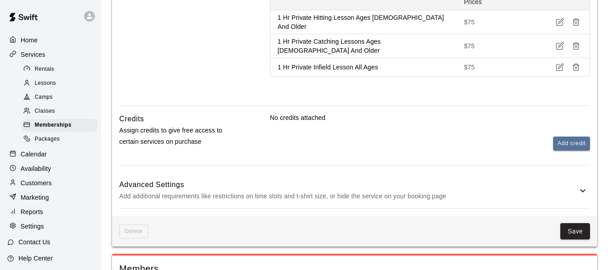
scroll to position [405, 0]
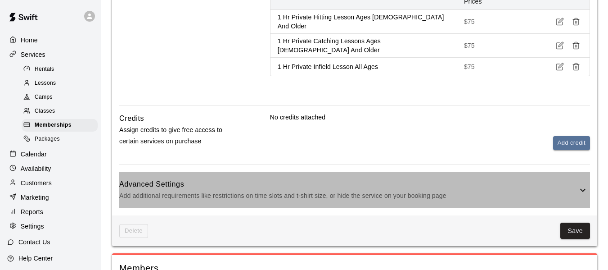
click at [325, 190] on p "Add additional requirements like restrictions on time slots and t-shirt size, o…" at bounding box center [348, 195] width 458 height 11
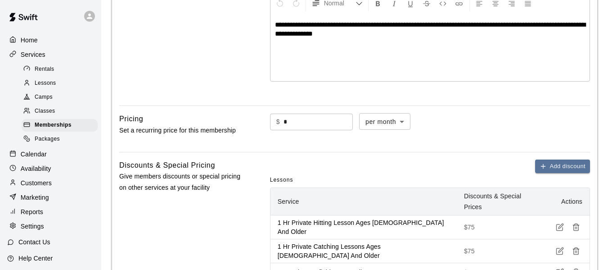
scroll to position [195, 0]
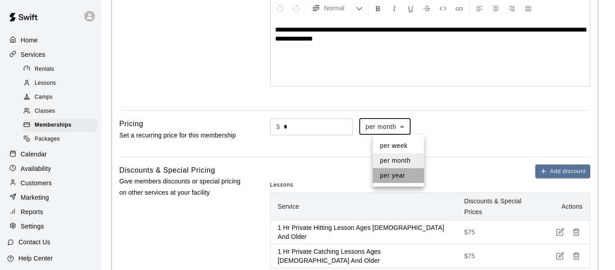
click at [410, 173] on li "per year" at bounding box center [398, 175] width 51 height 15
type input "******"
click at [408, 126] on div at bounding box center [307, 135] width 615 height 270
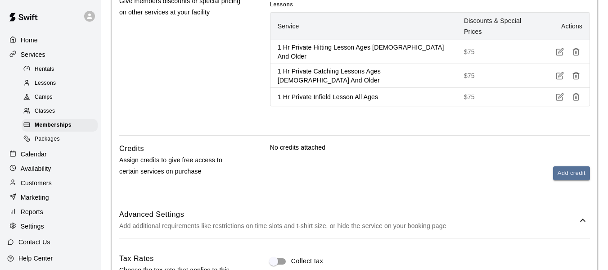
scroll to position [360, 0]
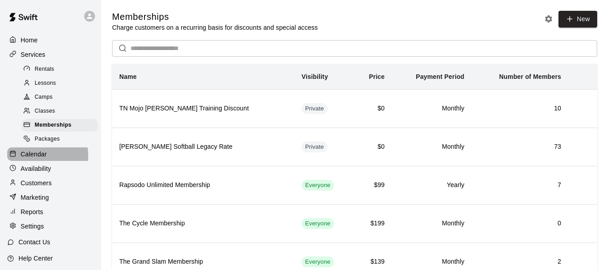
click at [28, 158] on p "Calendar" at bounding box center [34, 153] width 26 height 9
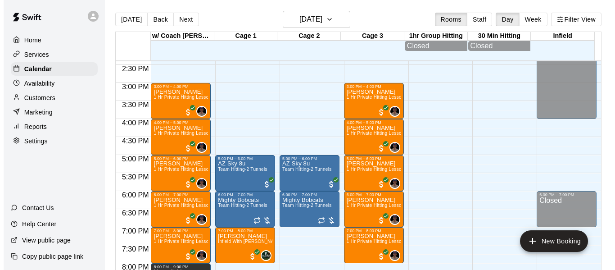
scroll to position [525, 0]
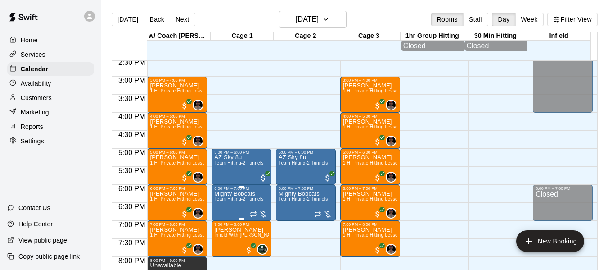
click at [259, 217] on div at bounding box center [259, 213] width 18 height 9
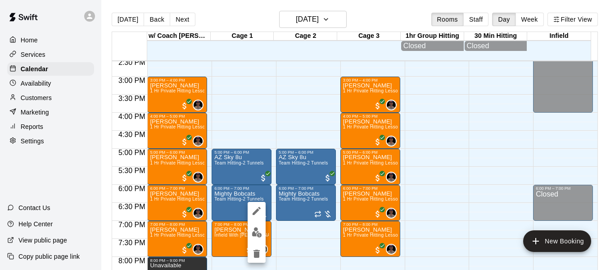
click at [252, 240] on div at bounding box center [257, 232] width 18 height 61
click at [253, 233] on img "edit" at bounding box center [257, 232] width 10 height 10
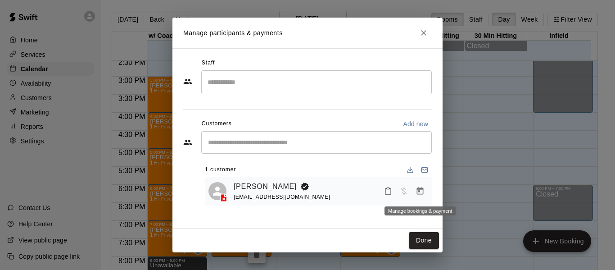
click at [421, 193] on icon "Manage bookings & payment" at bounding box center [419, 190] width 9 height 9
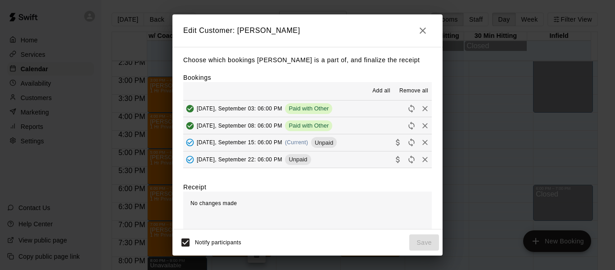
click at [347, 145] on button "[DATE], September 15: 06:00 PM (Current) Unpaid" at bounding box center [307, 142] width 248 height 17
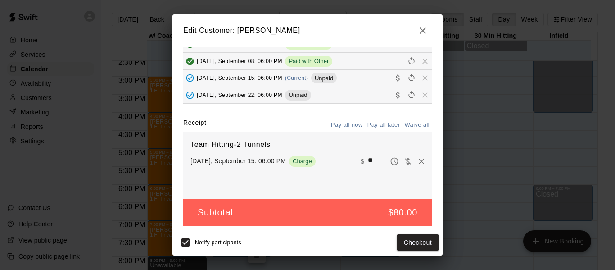
scroll to position [69, 0]
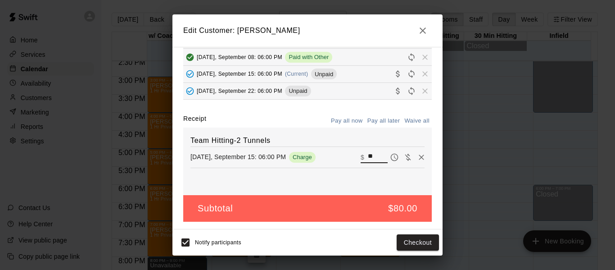
drag, startPoint x: 365, startPoint y: 158, endPoint x: 352, endPoint y: 159, distance: 13.1
click at [361, 159] on div "​ $ **" at bounding box center [374, 157] width 27 height 12
type input "**"
click at [420, 239] on button "Checkout" at bounding box center [418, 242] width 42 height 17
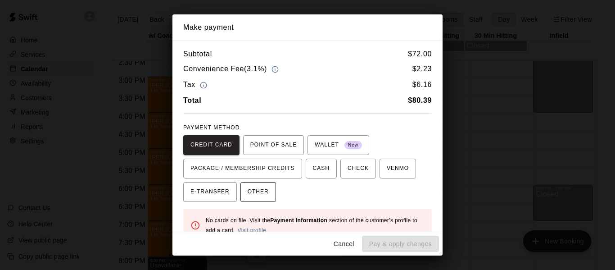
click at [258, 191] on span "OTHER" at bounding box center [258, 192] width 21 height 14
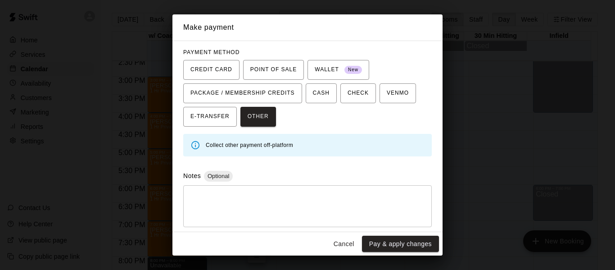
scroll to position [78, 0]
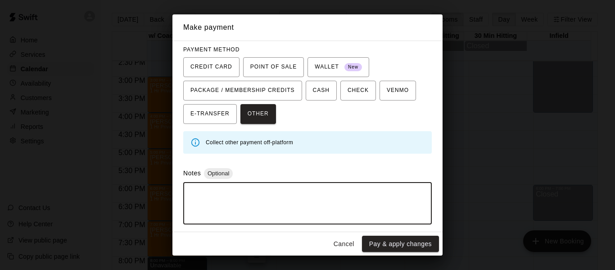
drag, startPoint x: 281, startPoint y: 192, endPoint x: 257, endPoint y: 176, distance: 29.5
click at [281, 191] on textarea at bounding box center [307, 202] width 236 height 27
type textarea "**********"
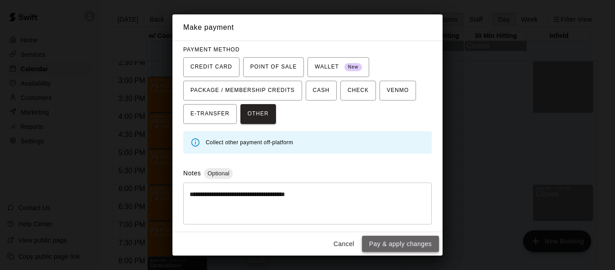
click at [408, 240] on button "Pay & apply changes" at bounding box center [400, 243] width 77 height 17
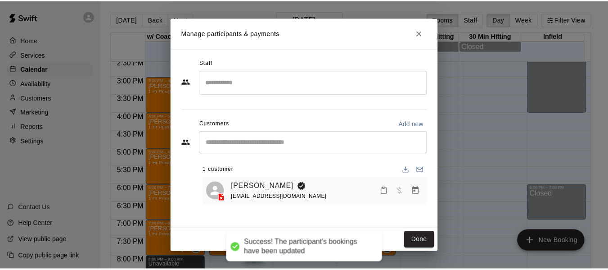
scroll to position [38, 0]
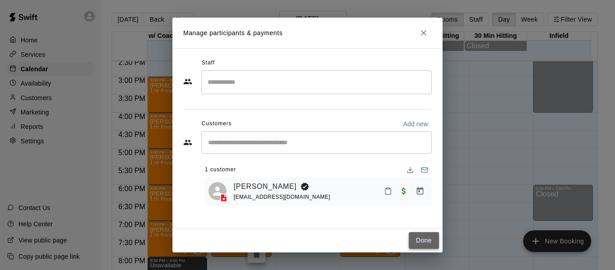
click at [417, 241] on button "Done" at bounding box center [424, 240] width 30 height 17
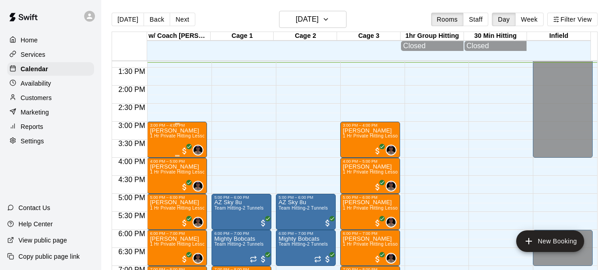
scroll to position [465, 0]
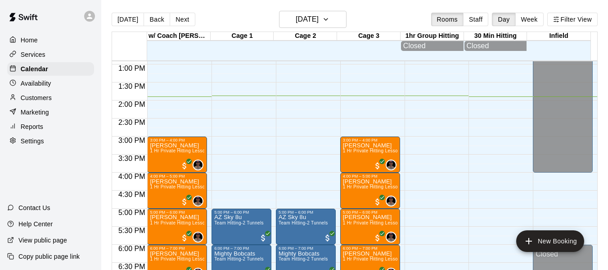
click at [39, 117] on p "Marketing" at bounding box center [35, 112] width 28 height 9
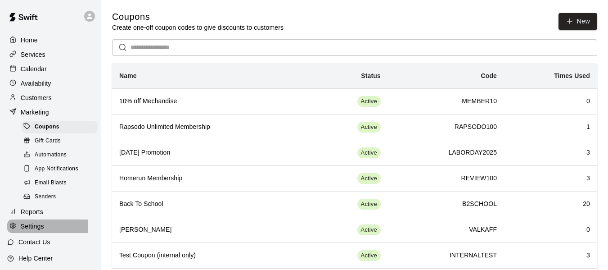
click at [33, 230] on p "Settings" at bounding box center [32, 225] width 23 height 9
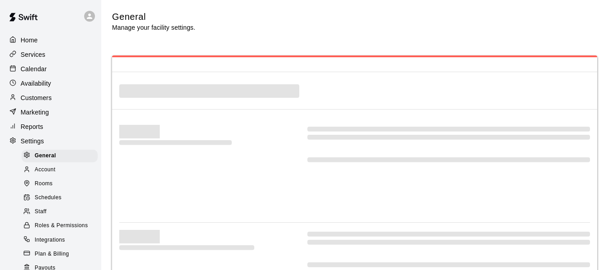
select select "**"
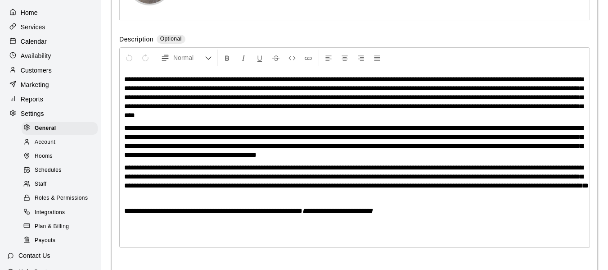
scroll to position [30, 0]
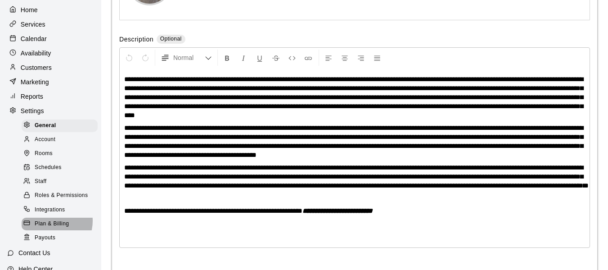
click at [51, 227] on span "Plan & Billing" at bounding box center [52, 223] width 34 height 9
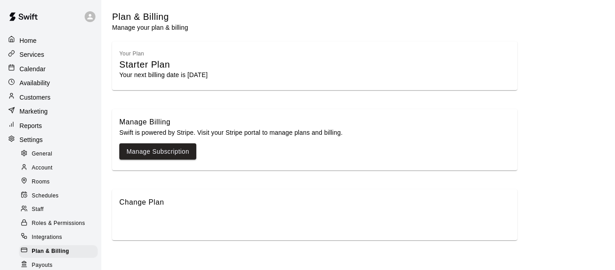
click at [38, 53] on p "Services" at bounding box center [31, 54] width 25 height 9
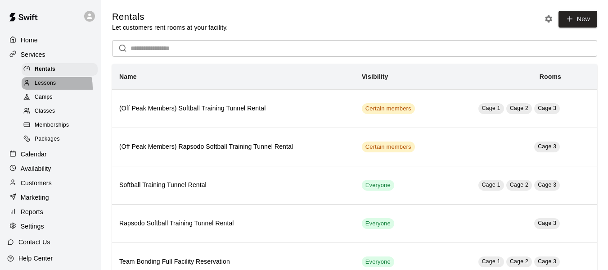
click at [42, 88] on span "Lessons" at bounding box center [46, 83] width 22 height 9
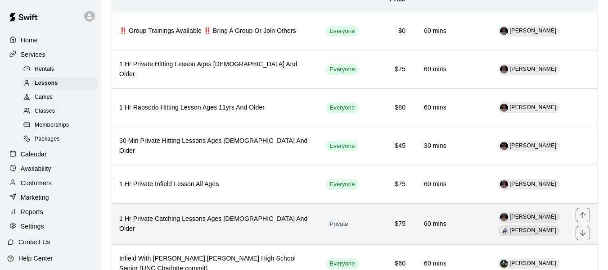
scroll to position [105, 0]
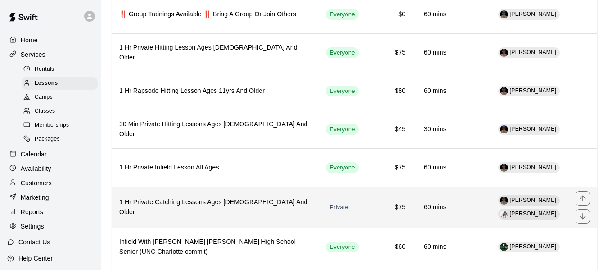
click at [202, 208] on h6 "1 Hr Private Catching Lessons Ages [DEMOGRAPHIC_DATA] And Older" at bounding box center [215, 207] width 192 height 20
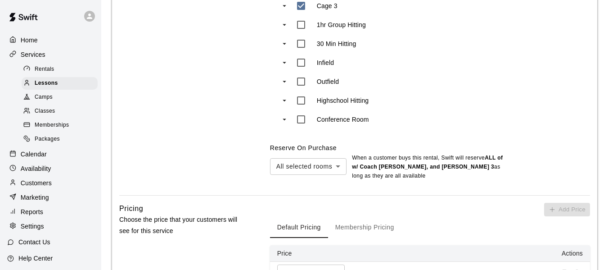
scroll to position [484, 0]
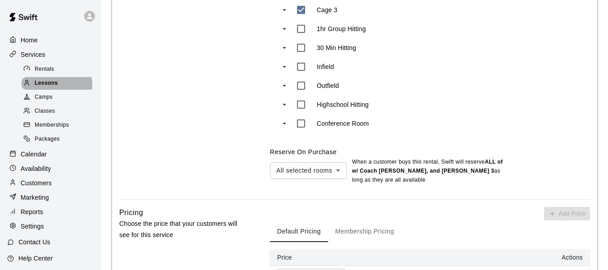
click at [50, 86] on span "Lessons" at bounding box center [46, 83] width 23 height 9
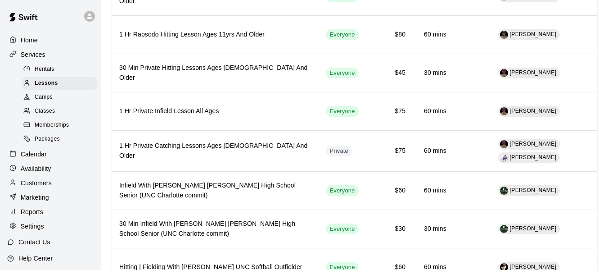
scroll to position [165, 0]
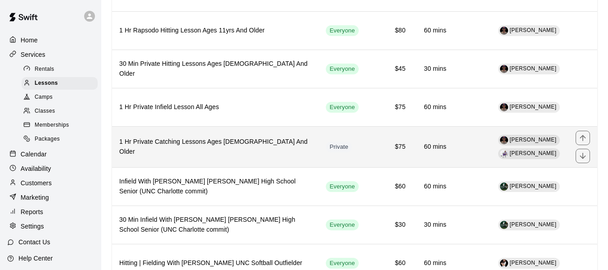
click at [164, 158] on th "1 Hr Private Catching Lessons Ages [DEMOGRAPHIC_DATA] And Older" at bounding box center [215, 146] width 207 height 41
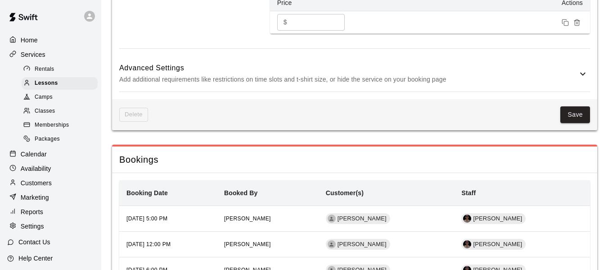
scroll to position [739, 0]
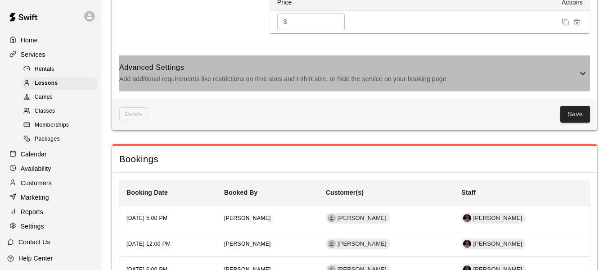
click at [471, 73] on h6 "Advanced Settings" at bounding box center [348, 68] width 458 height 12
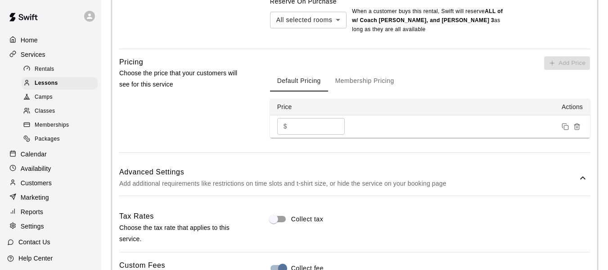
scroll to position [634, 0]
click at [578, 128] on line "Remove price" at bounding box center [578, 127] width 0 height 2
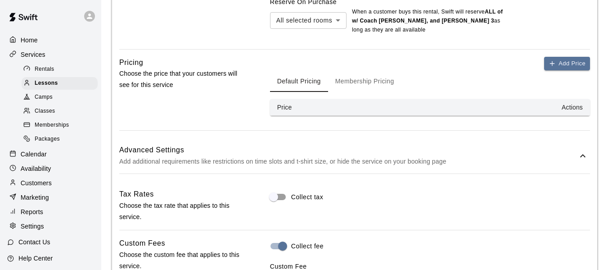
click at [384, 83] on button "Membership Pricing" at bounding box center [364, 81] width 73 height 22
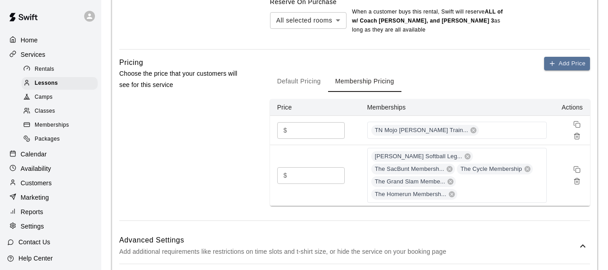
click at [515, 55] on div "**********" at bounding box center [354, 81] width 485 height 1280
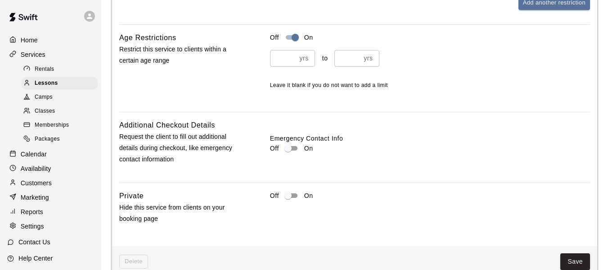
scroll to position [1174, 0]
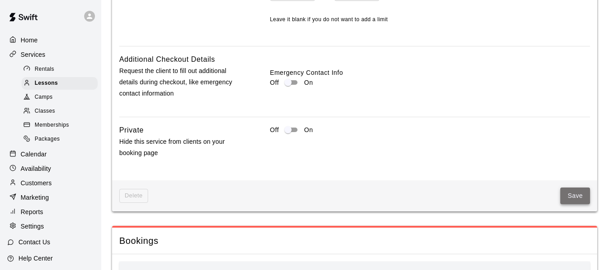
click at [570, 189] on button "Save" at bounding box center [575, 195] width 30 height 17
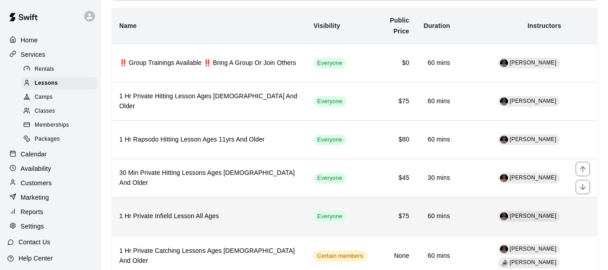
scroll to position [105, 0]
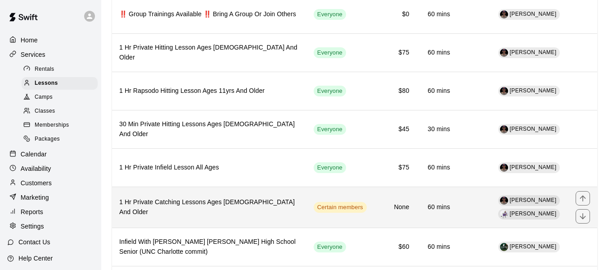
click at [230, 207] on h6 "1 Hr Private Catching Lessons Ages [DEMOGRAPHIC_DATA] And Older" at bounding box center [209, 207] width 180 height 20
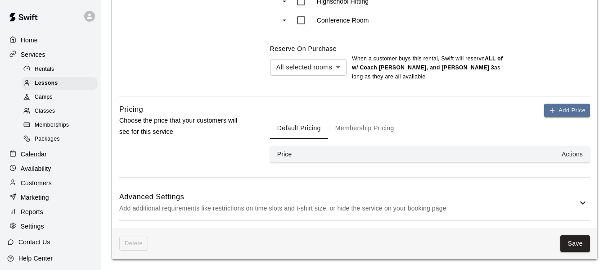
scroll to position [589, 0]
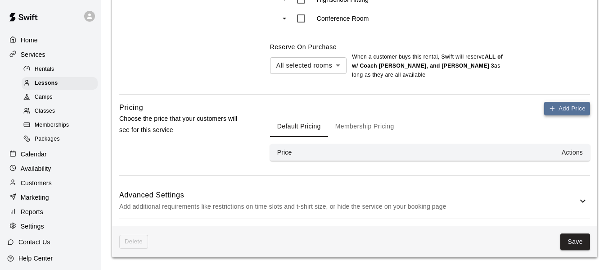
click at [565, 116] on button "Add Price" at bounding box center [567, 109] width 46 height 14
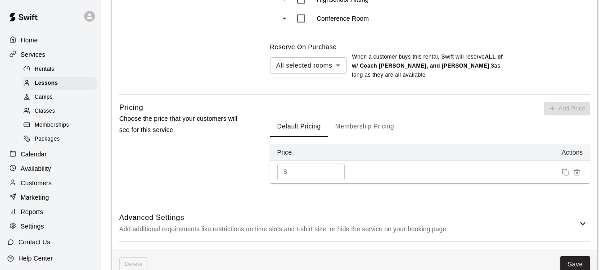
click at [330, 174] on input "*" at bounding box center [318, 171] width 54 height 17
click at [328, 174] on input "*" at bounding box center [318, 171] width 54 height 17
drag, startPoint x: 297, startPoint y: 175, endPoint x: 269, endPoint y: 152, distance: 35.9
click at [274, 176] on td "$ * ​" at bounding box center [315, 172] width 90 height 23
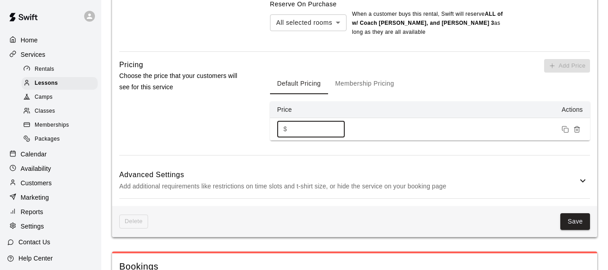
scroll to position [634, 0]
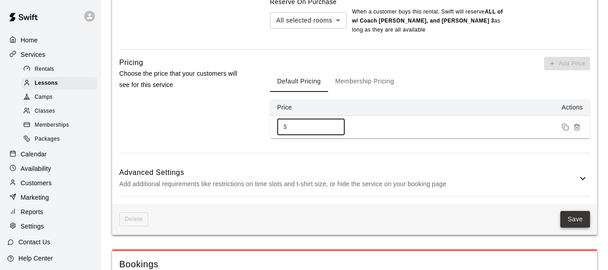
type input "**"
click at [576, 222] on button "Save" at bounding box center [575, 219] width 30 height 17
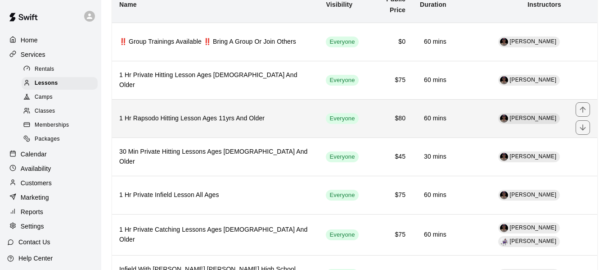
scroll to position [90, 0]
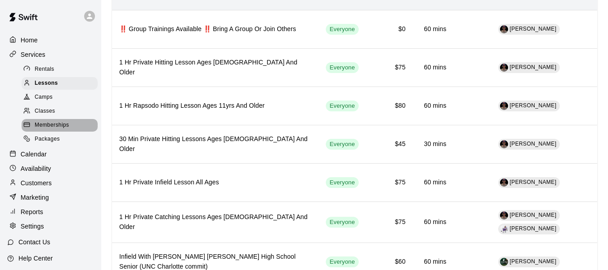
click at [68, 130] on span "Memberships" at bounding box center [52, 125] width 34 height 9
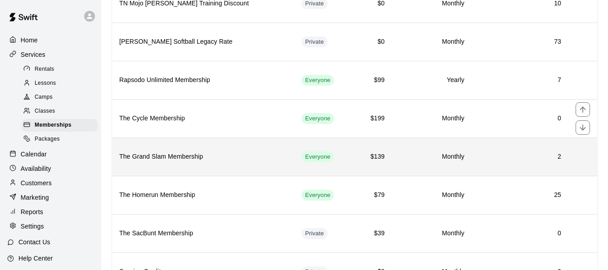
scroll to position [105, 0]
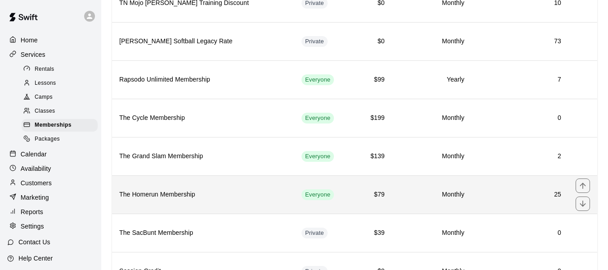
click at [170, 194] on h6 "The Homerun Membership" at bounding box center [203, 194] width 168 height 10
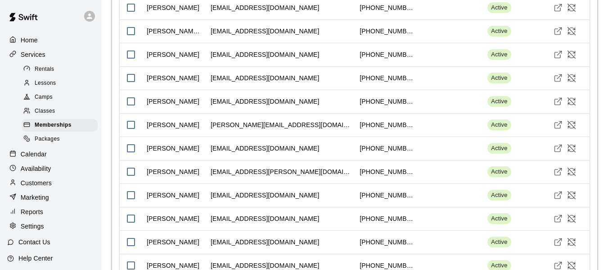
scroll to position [1677, 0]
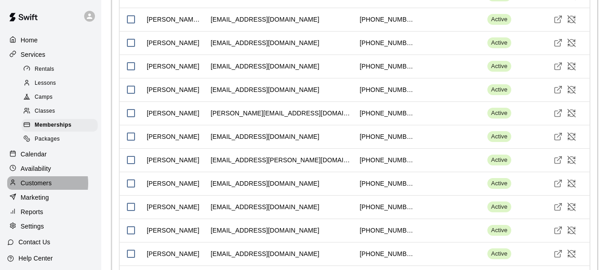
click at [38, 187] on p "Customers" at bounding box center [36, 182] width 31 height 9
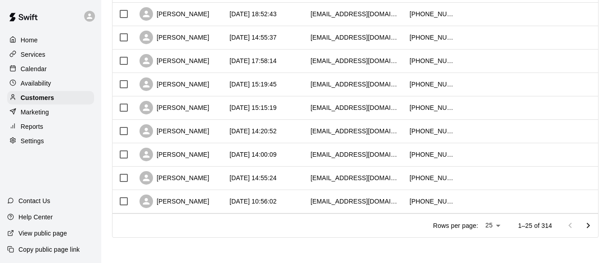
scroll to position [522, 0]
click at [589, 225] on icon "Go to next page" at bounding box center [588, 225] width 11 height 11
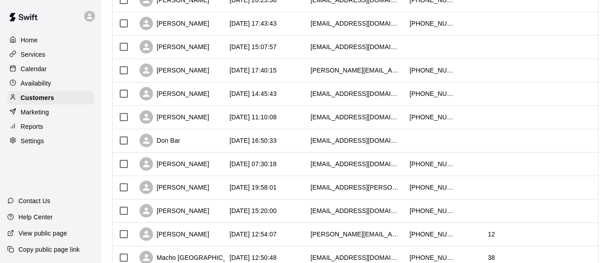
scroll to position [162, 0]
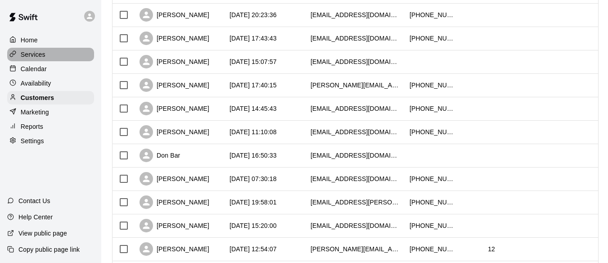
click at [39, 52] on p "Services" at bounding box center [33, 54] width 25 height 9
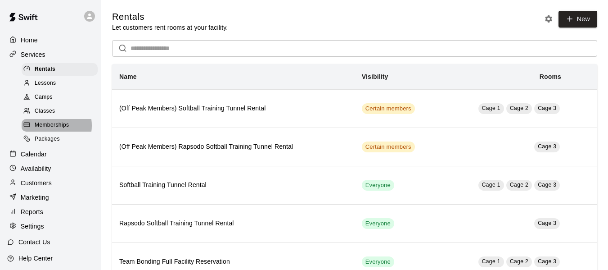
click at [50, 128] on span "Memberships" at bounding box center [52, 125] width 34 height 9
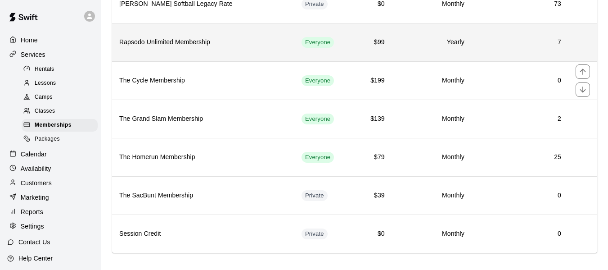
scroll to position [152, 0]
